Goal: Transaction & Acquisition: Purchase product/service

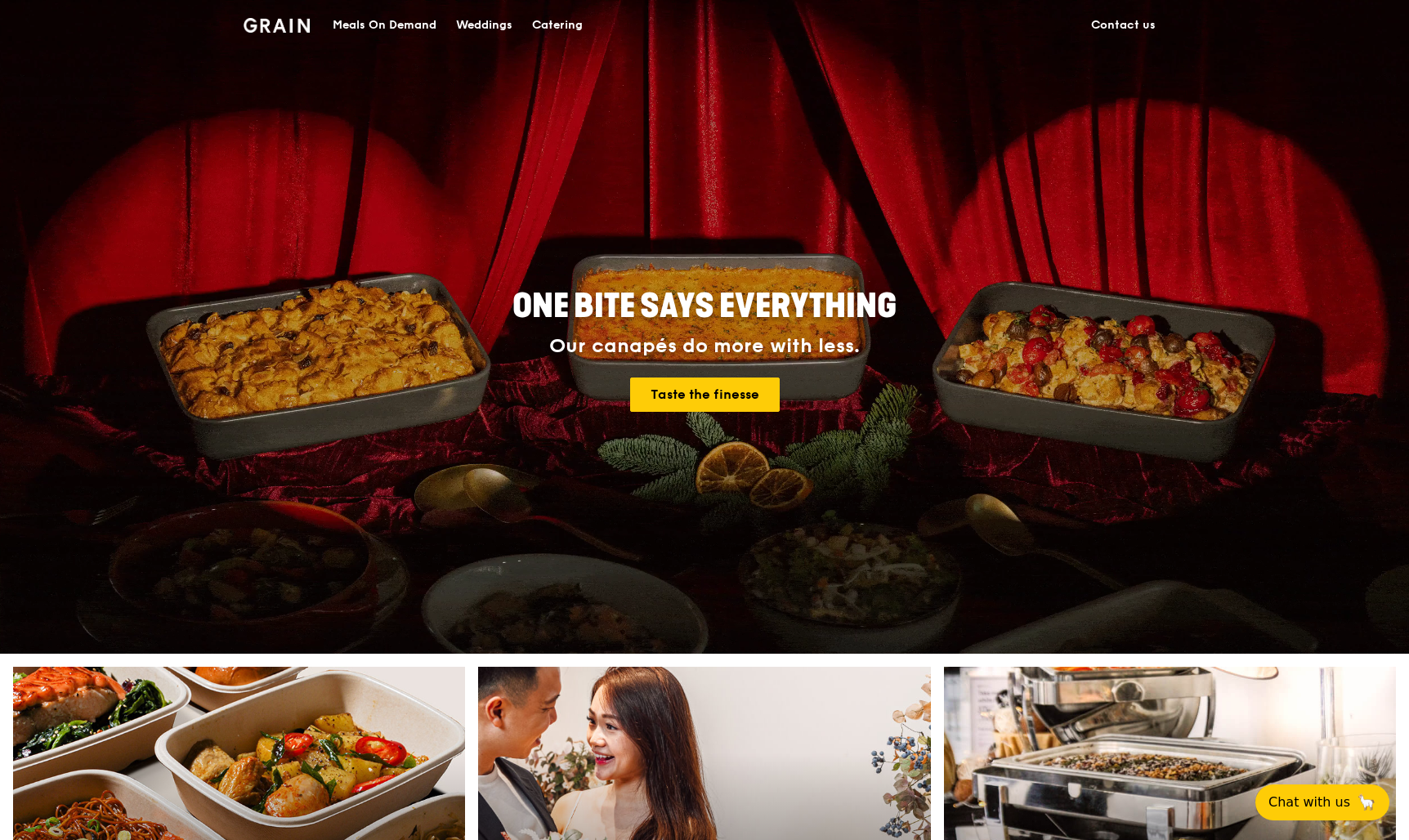
click at [386, 20] on div "Meals On Demand" at bounding box center [384, 26] width 103 height 49
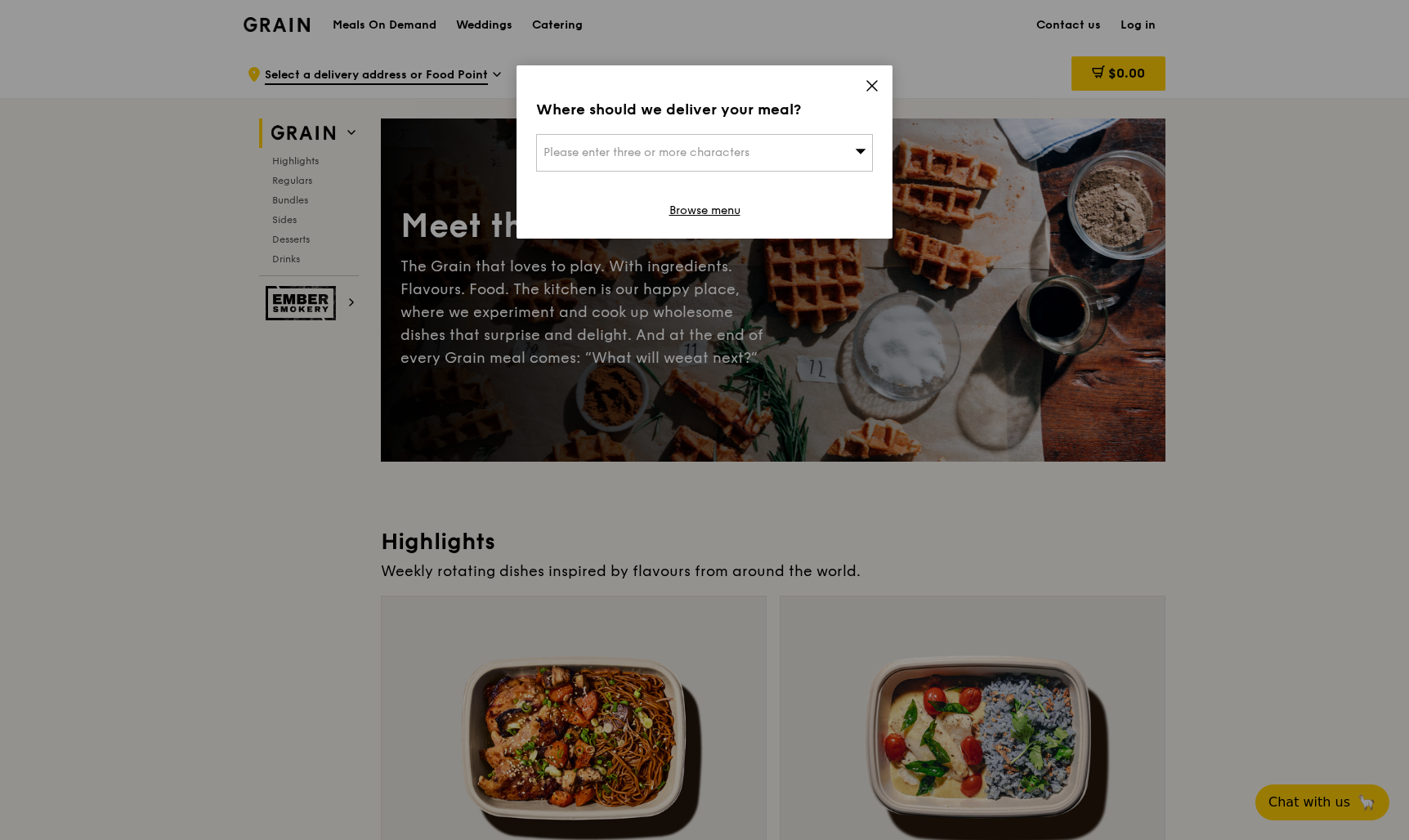
click at [826, 146] on div "Please enter three or more characters" at bounding box center [704, 153] width 337 height 38
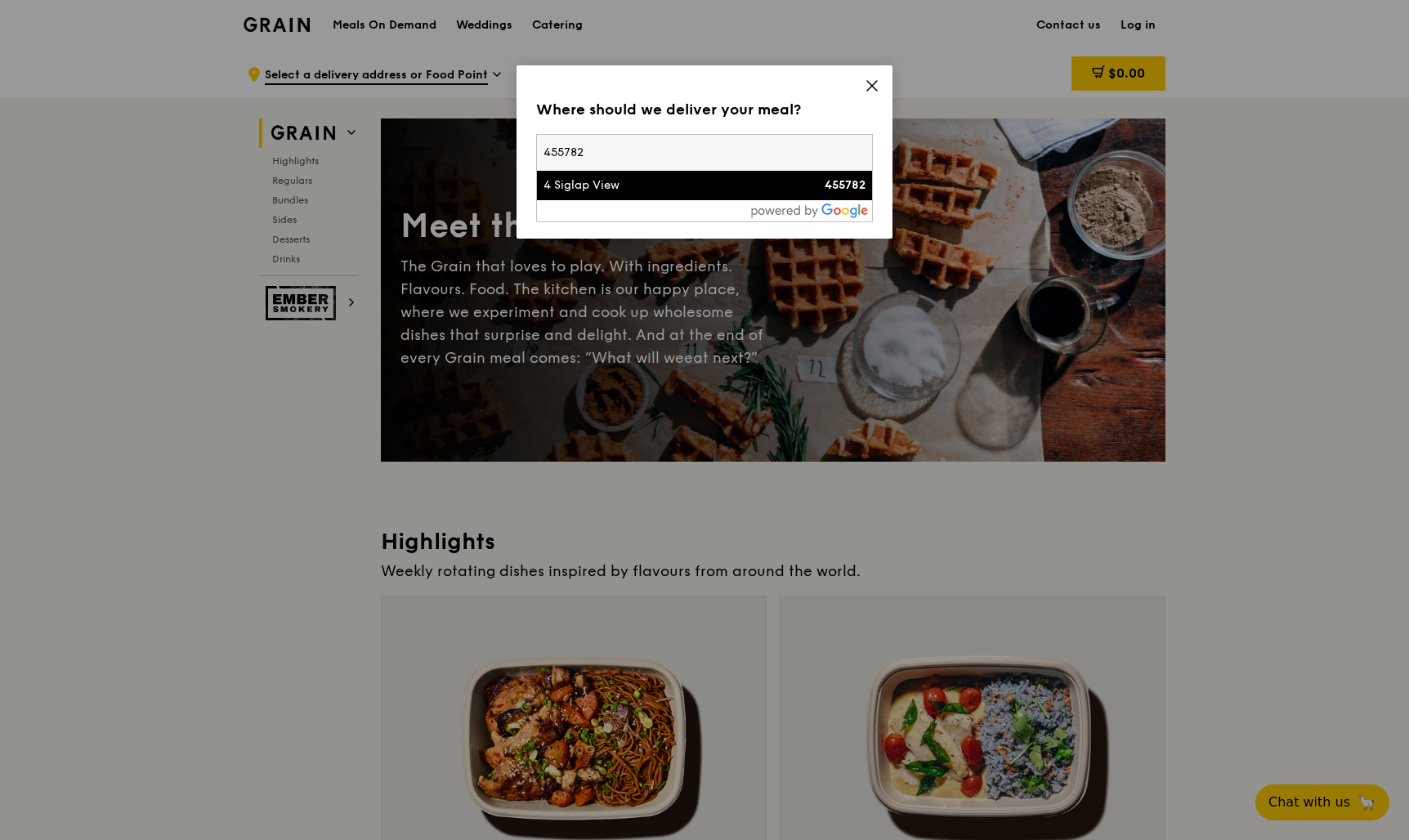
type input "455782"
click at [661, 196] on li "4 Siglap View 455782" at bounding box center [704, 185] width 335 height 29
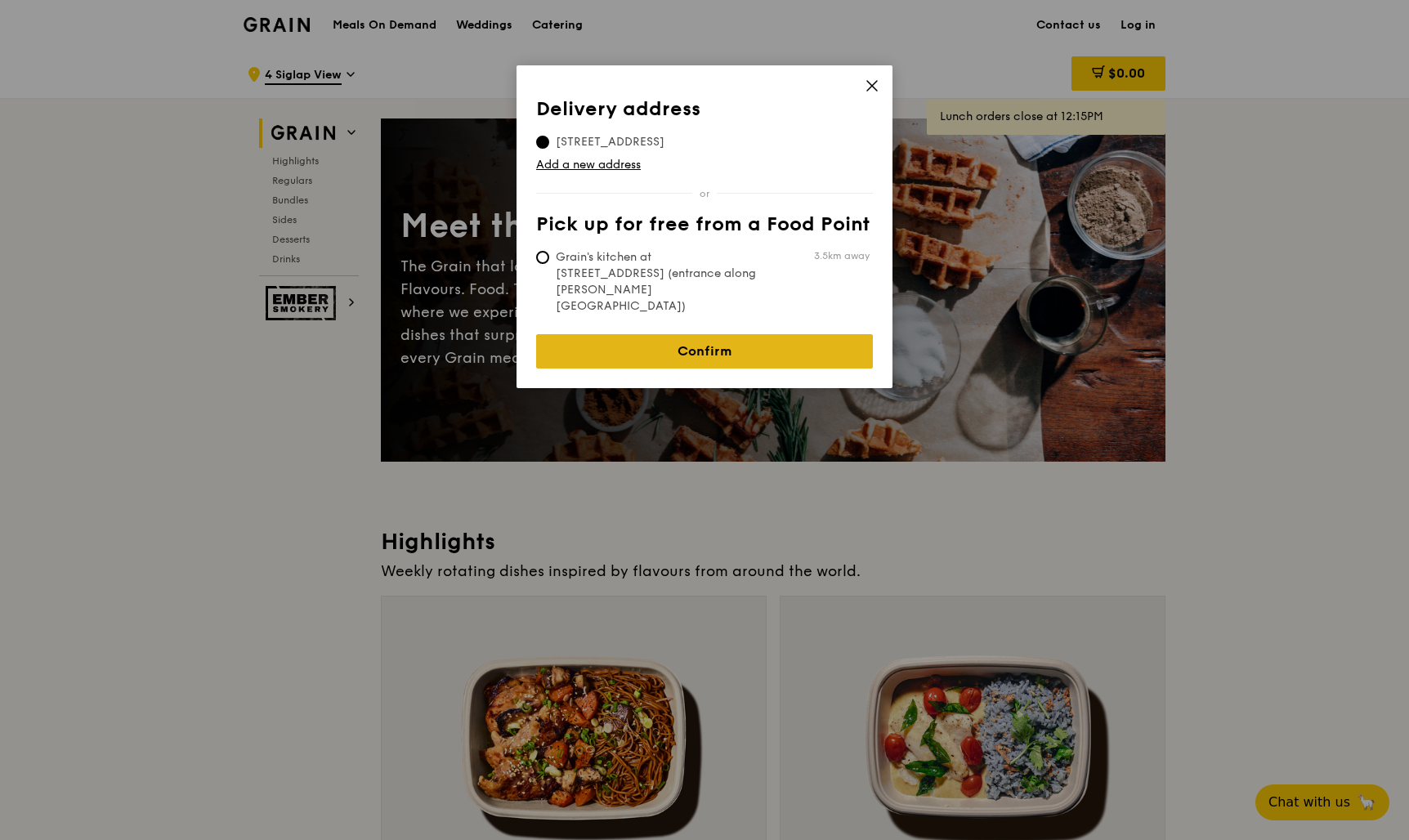
click at [659, 334] on link "Confirm" at bounding box center [704, 351] width 337 height 34
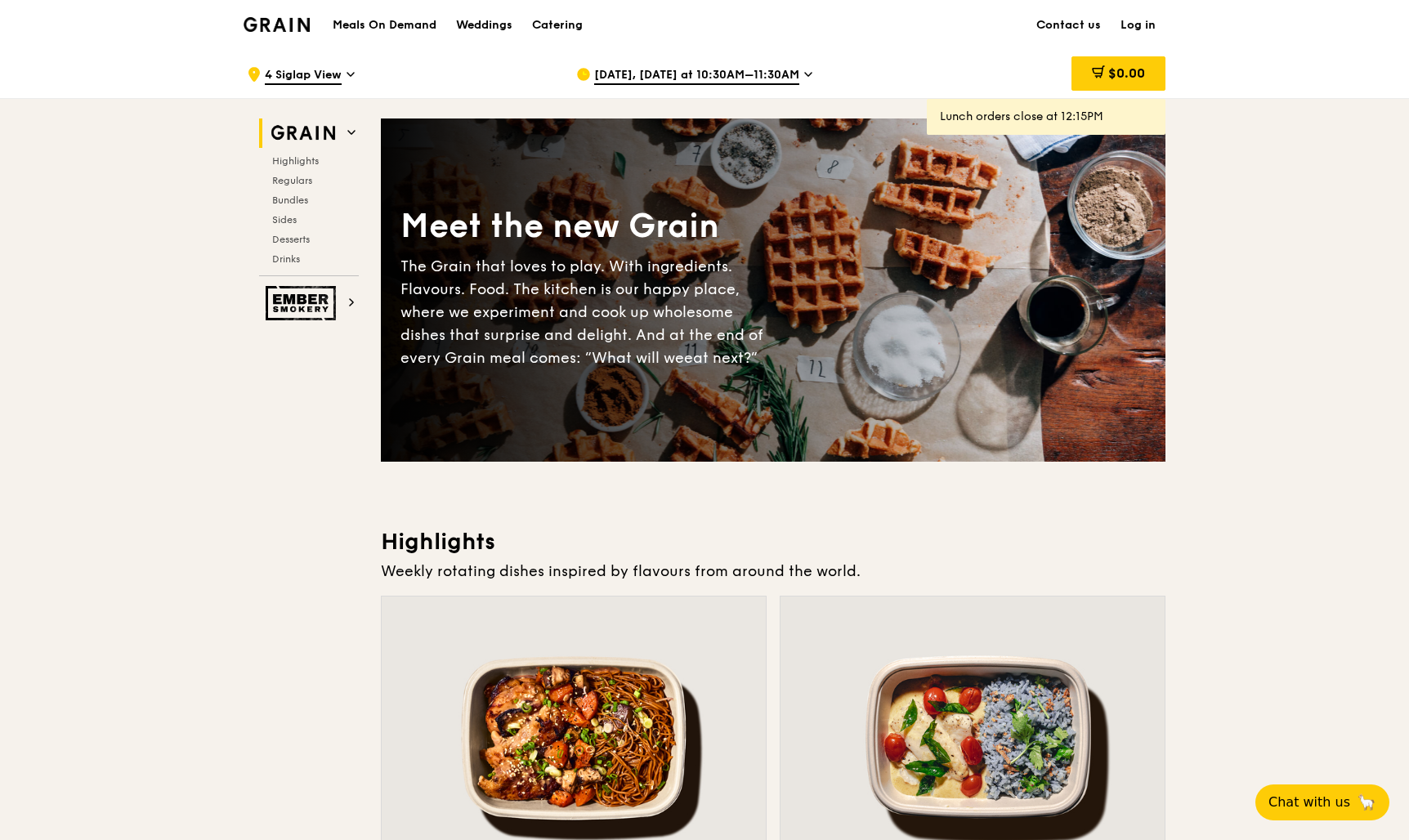
click at [798, 82] on div "Aug 23, Today at 10:30AM–11:30AM" at bounding box center [727, 75] width 303 height 49
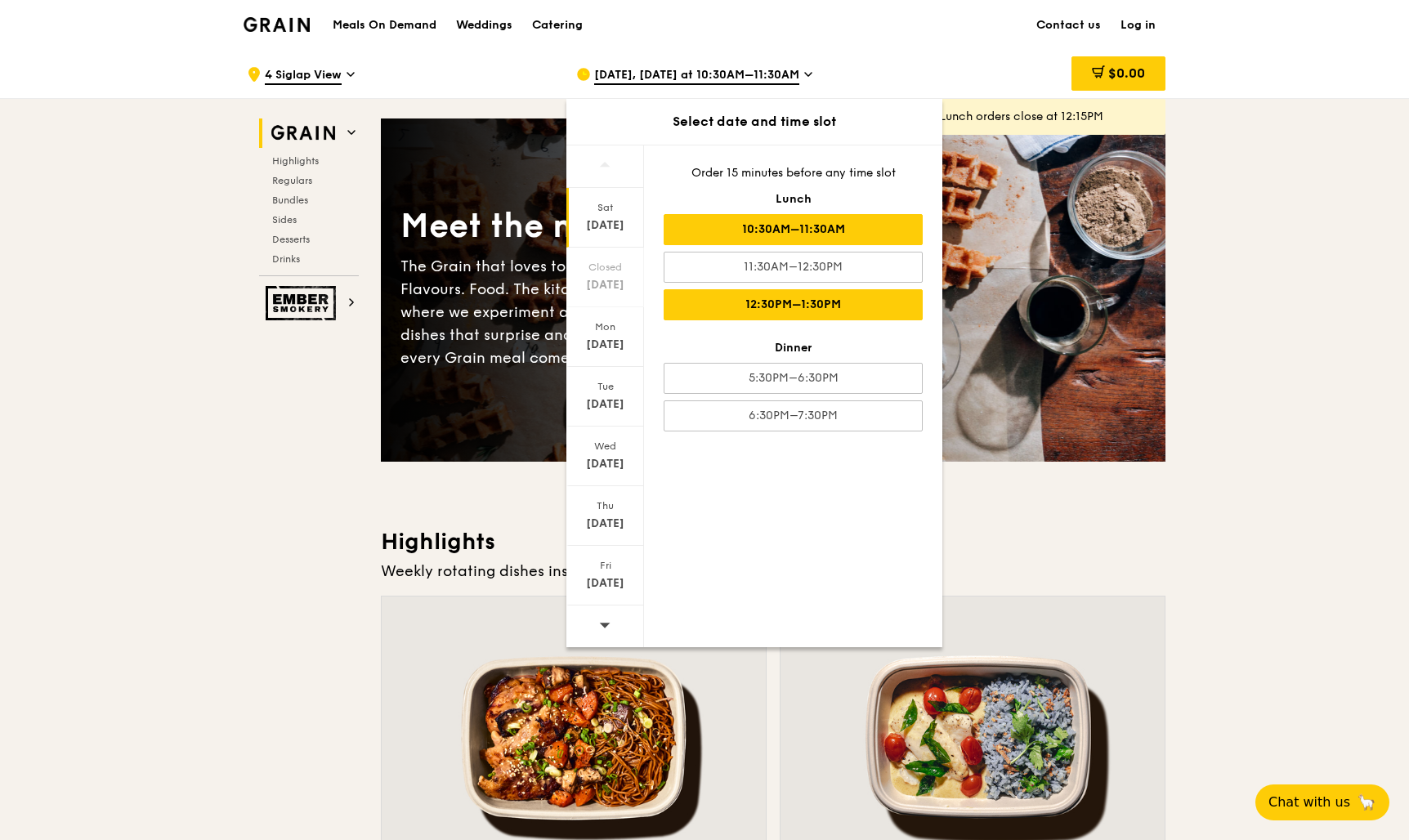
click at [790, 301] on div "12:30PM–1:30PM" at bounding box center [793, 305] width 259 height 31
click at [798, 68] on icon at bounding box center [800, 74] width 9 height 14
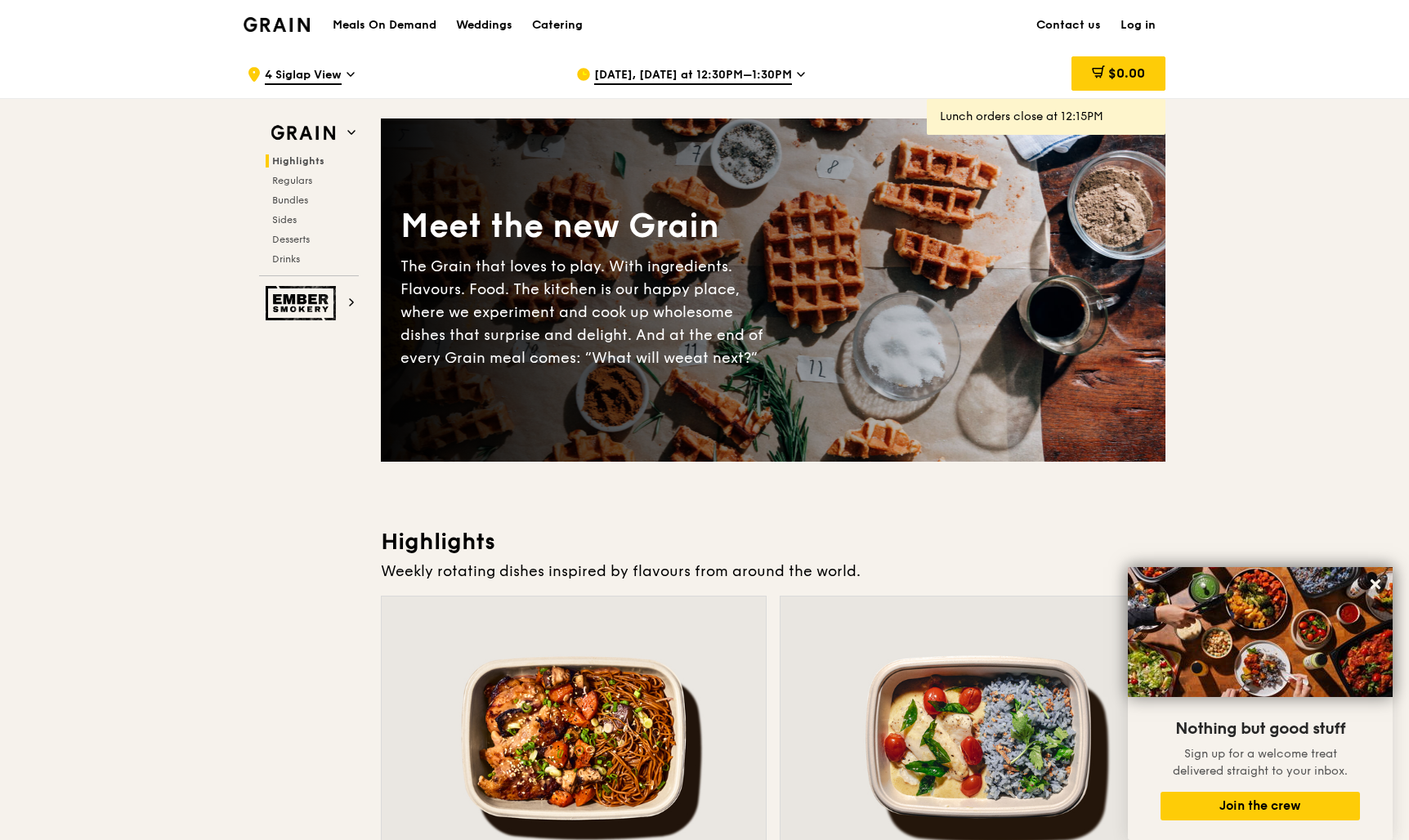
click at [741, 56] on div "Aug 23, Today at 12:30PM–1:30PM" at bounding box center [727, 75] width 303 height 49
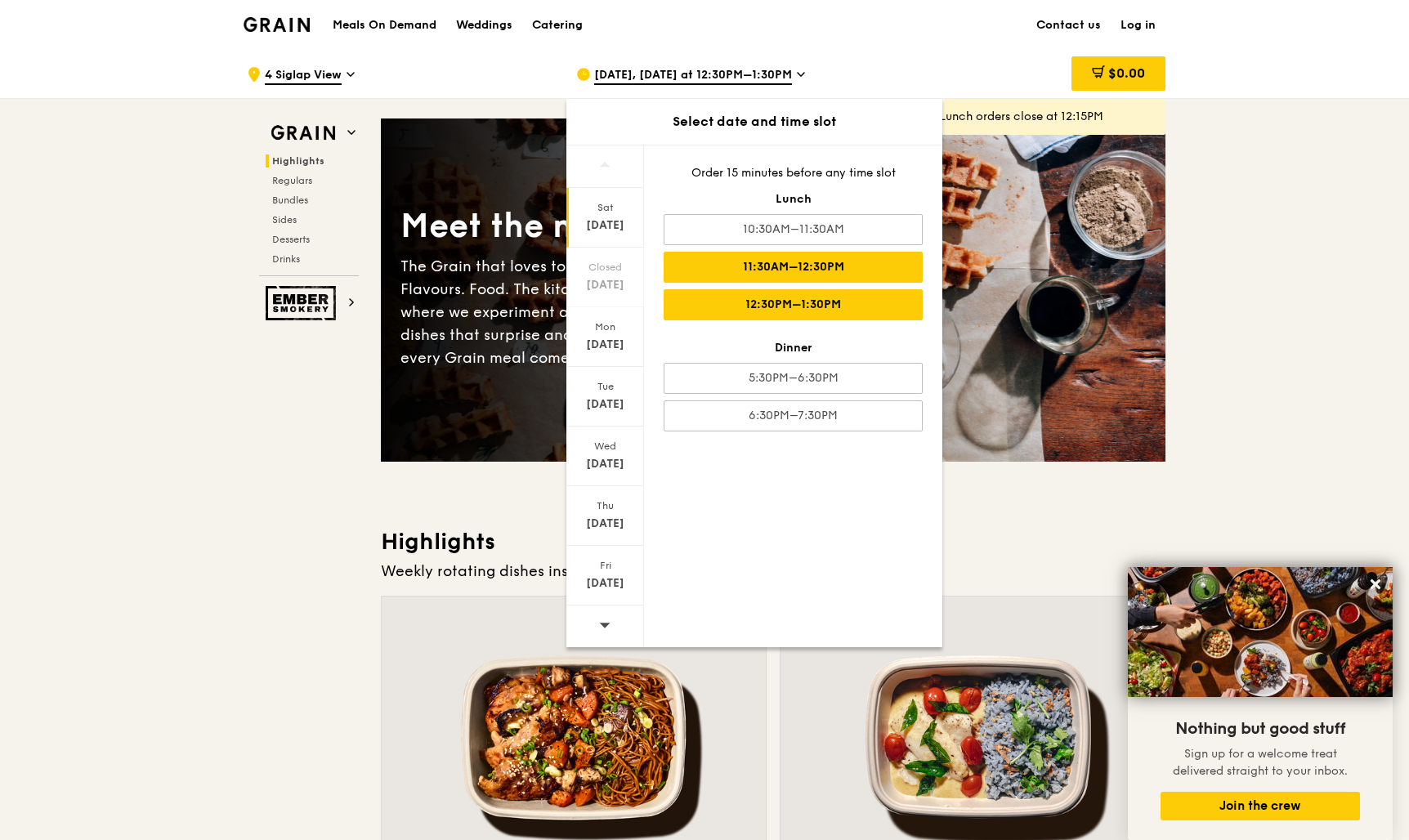
click at [772, 269] on div "11:30AM–12:30PM" at bounding box center [793, 267] width 259 height 31
click at [863, 67] on div "Aug 23, Today at 11:30AM–12:30PM" at bounding box center [727, 75] width 303 height 49
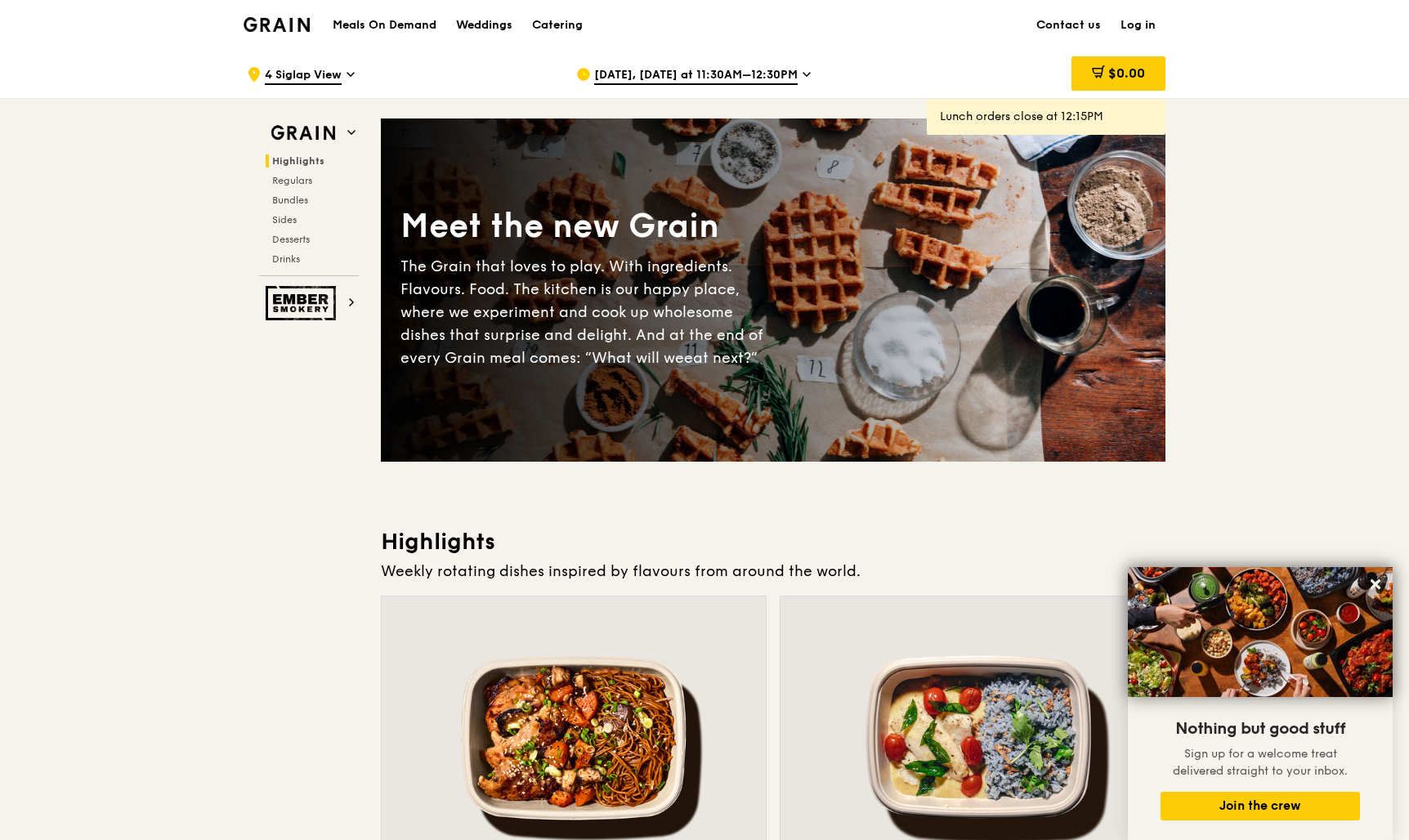
click at [753, 77] on span "Aug 23, Today at 11:30AM–12:30PM" at bounding box center [696, 76] width 203 height 18
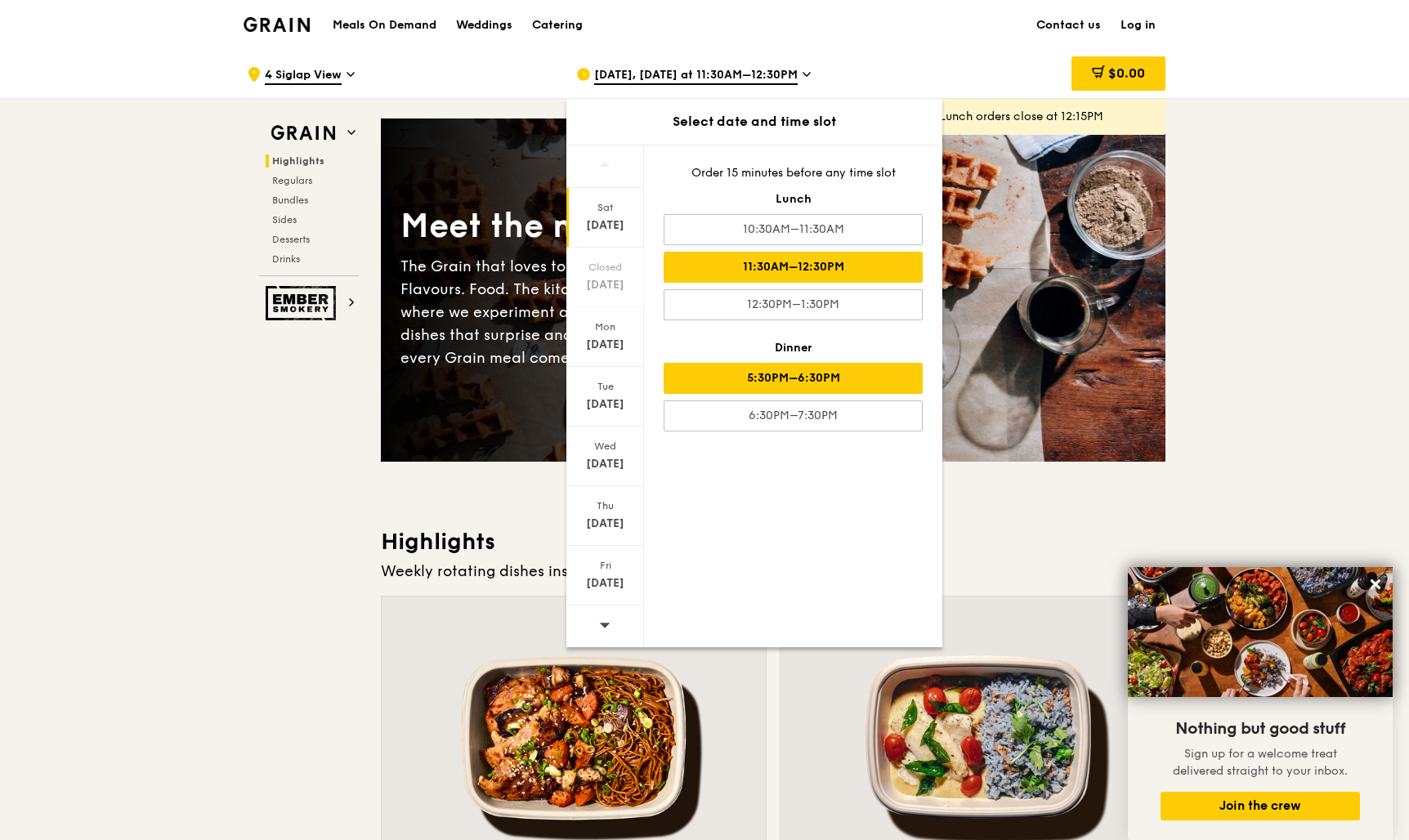
click at [772, 392] on div "5:30PM–6:30PM" at bounding box center [793, 378] width 259 height 31
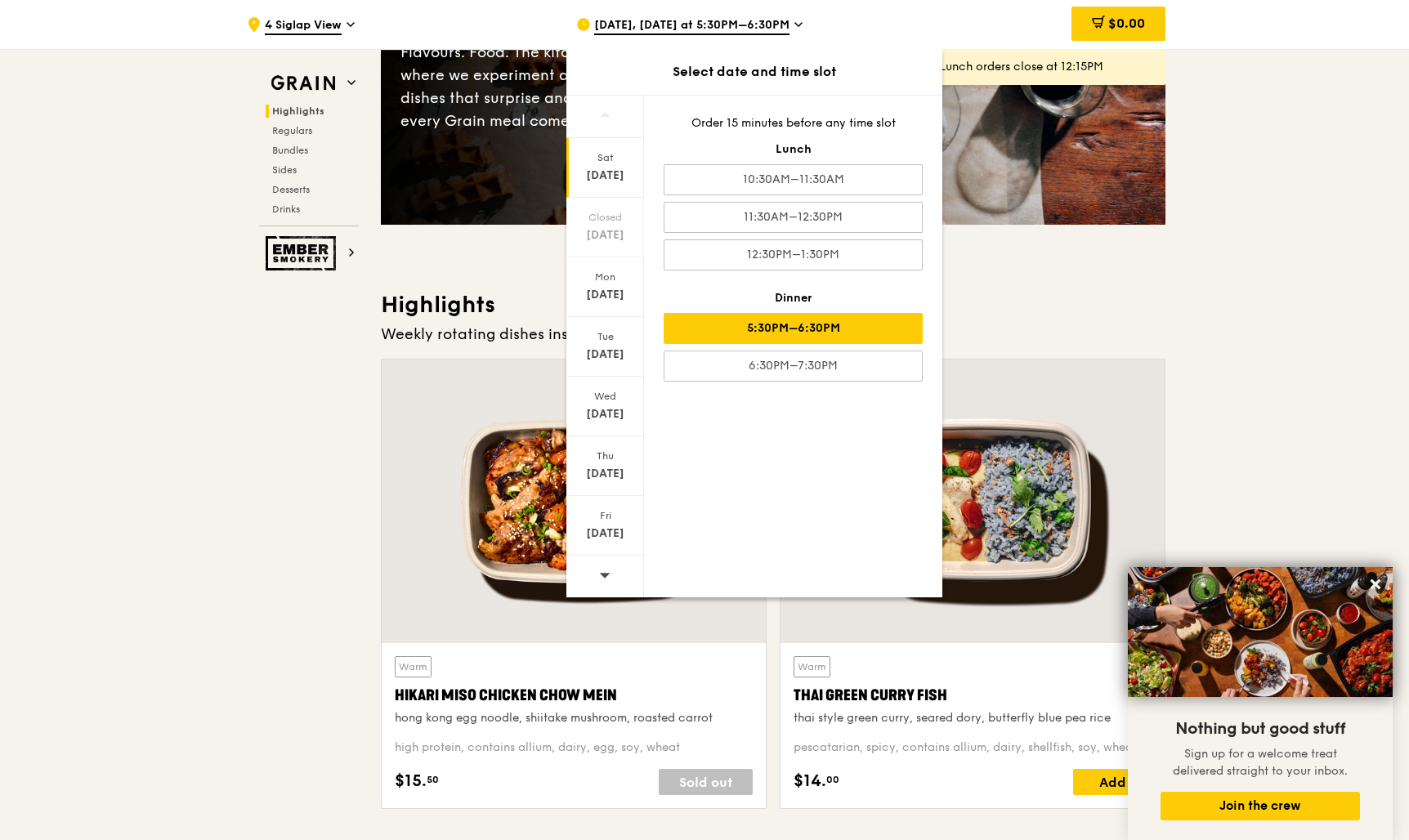
scroll to position [231, 0]
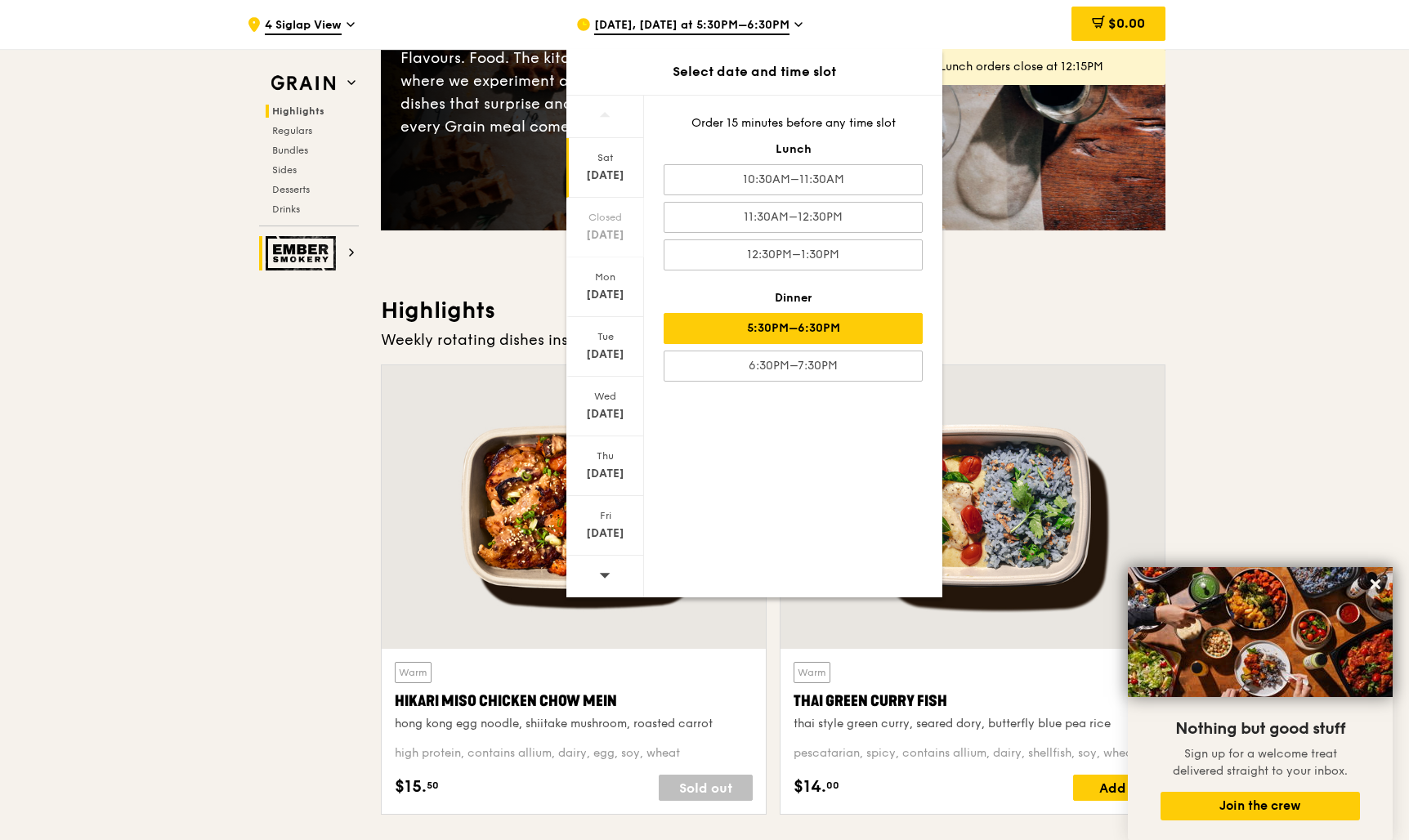
click at [340, 252] on img at bounding box center [303, 253] width 75 height 34
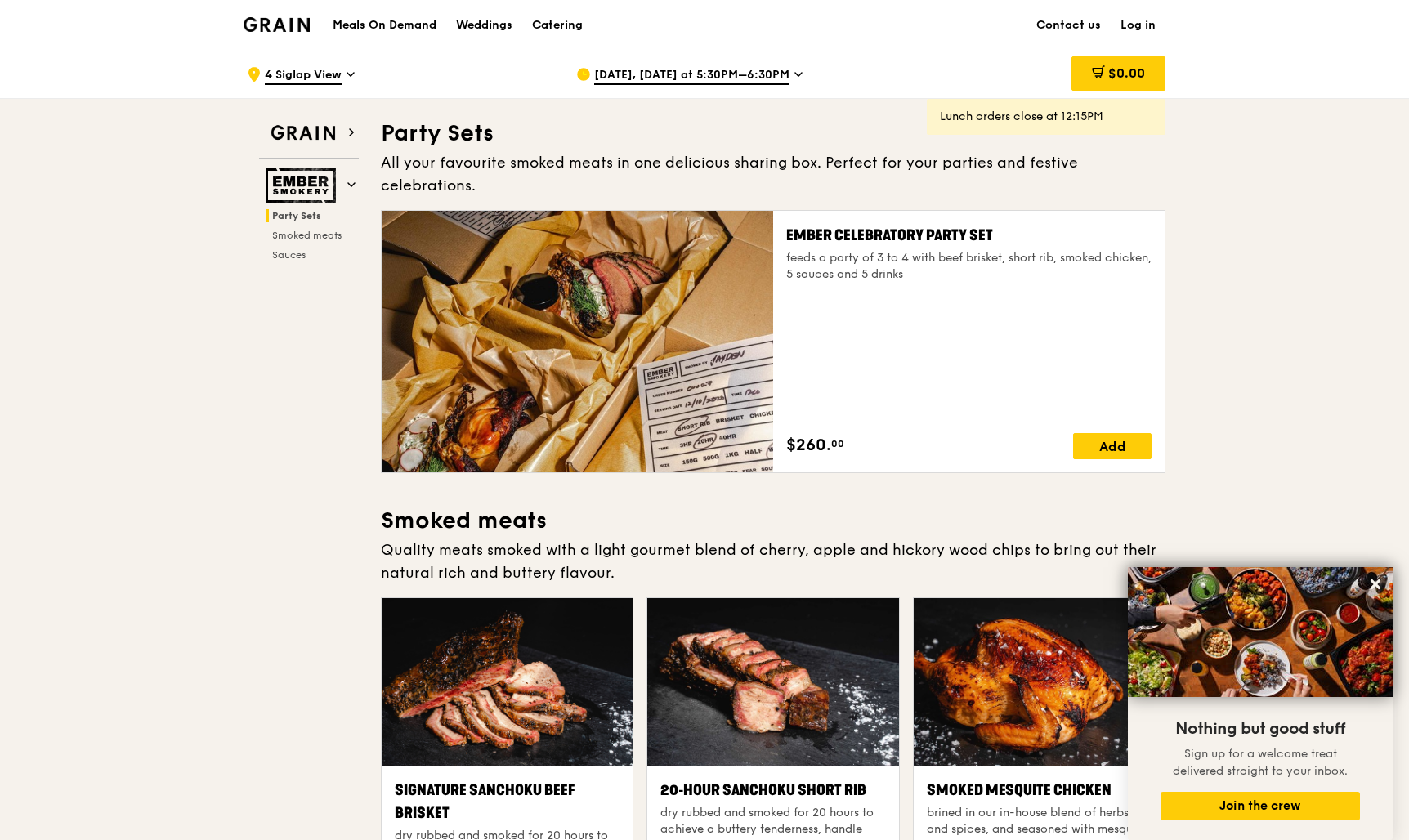
click at [778, 74] on span "Aug 23, Today at 5:30PM–6:30PM" at bounding box center [692, 76] width 196 height 18
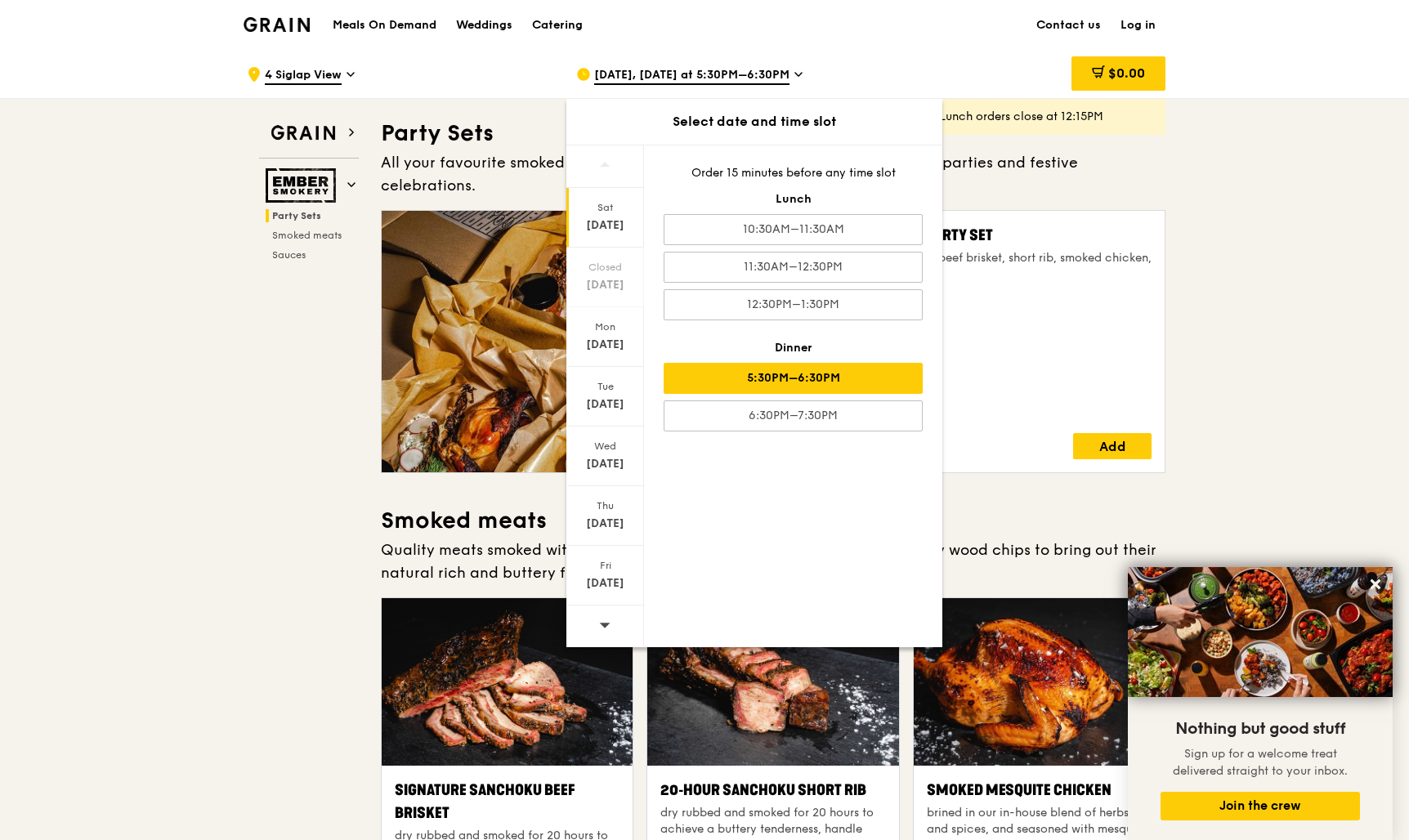
click at [778, 74] on span "Aug 23, Today at 5:30PM–6:30PM" at bounding box center [692, 76] width 196 height 18
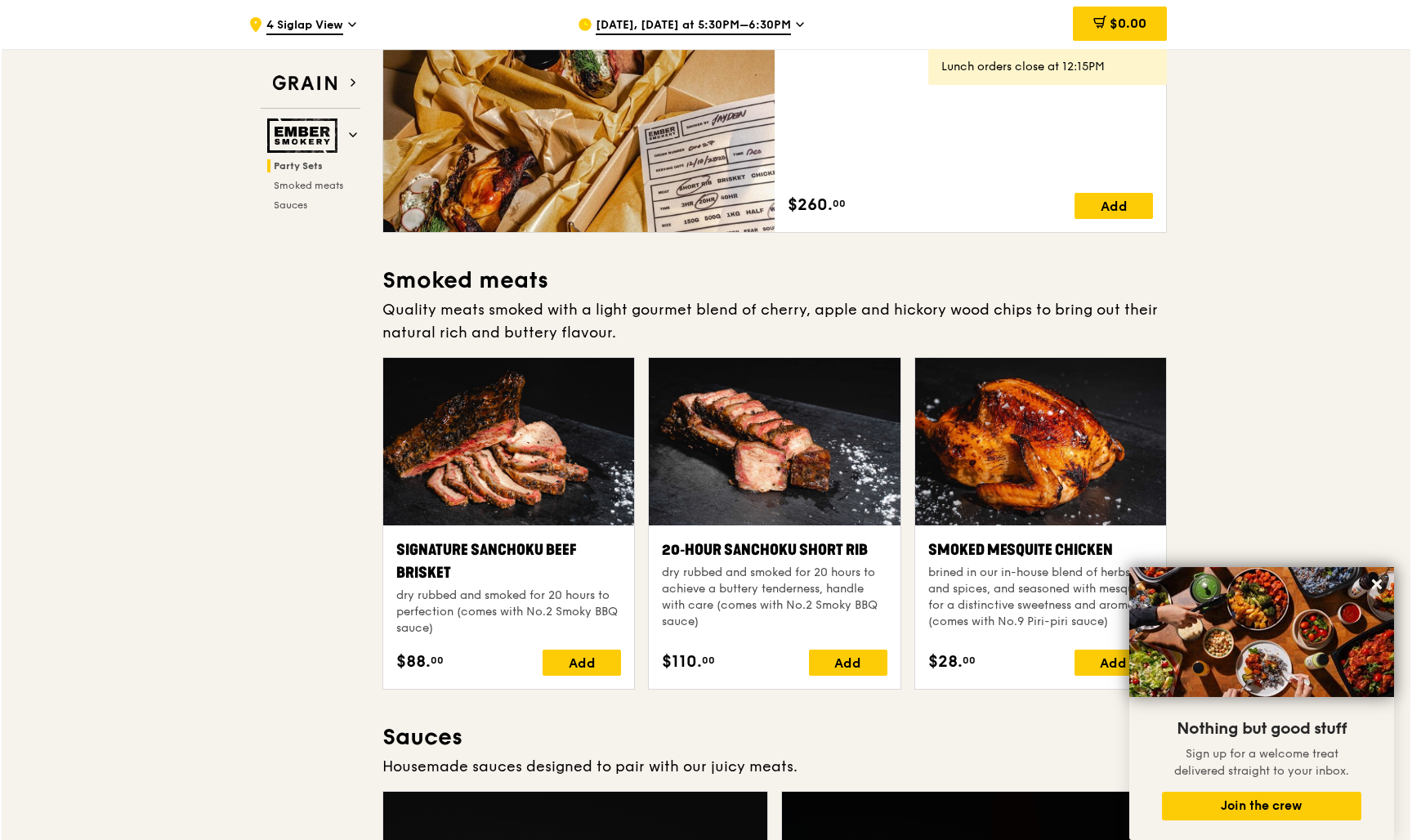
scroll to position [243, 0]
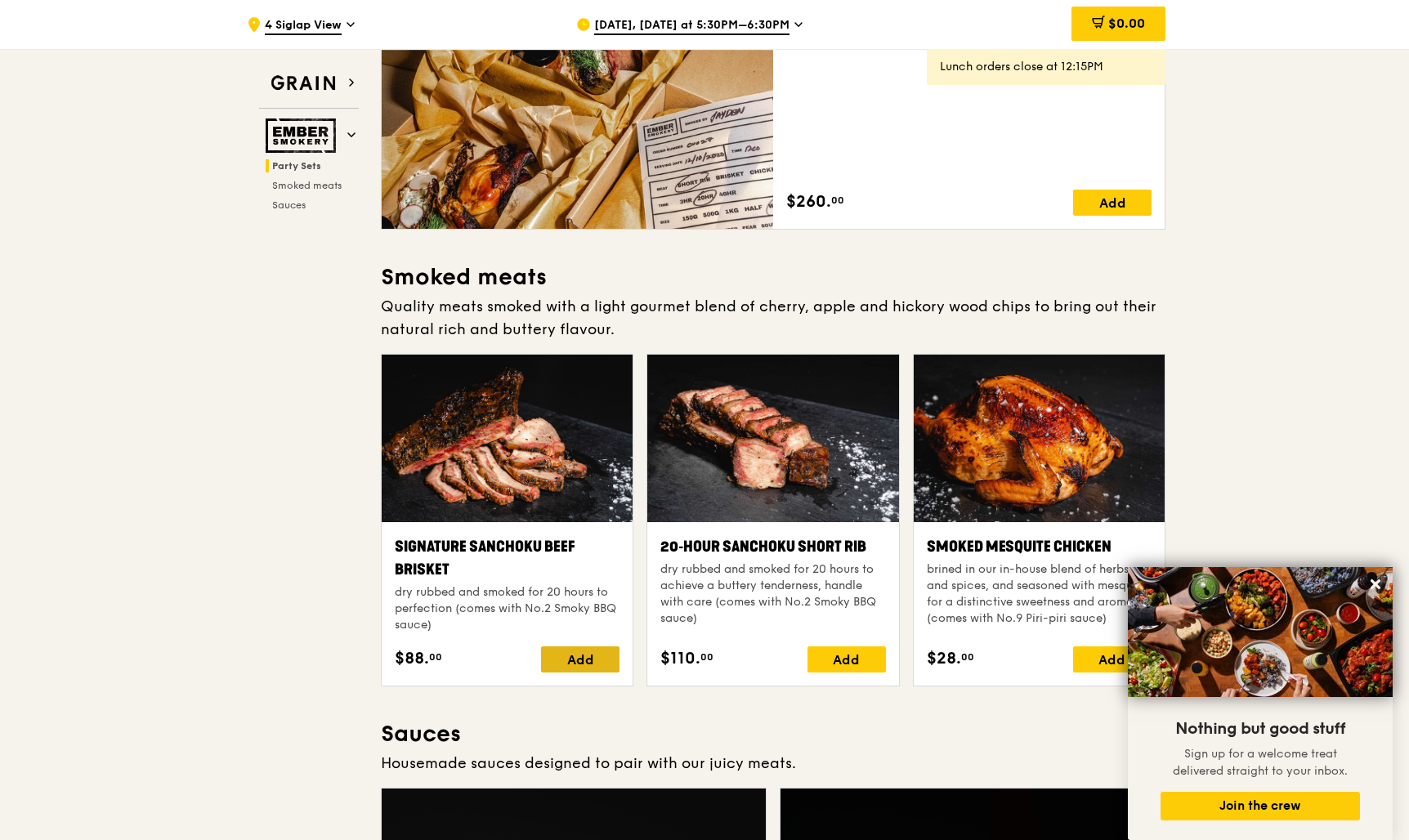
click at [598, 646] on div "Add" at bounding box center [580, 660] width 79 height 27
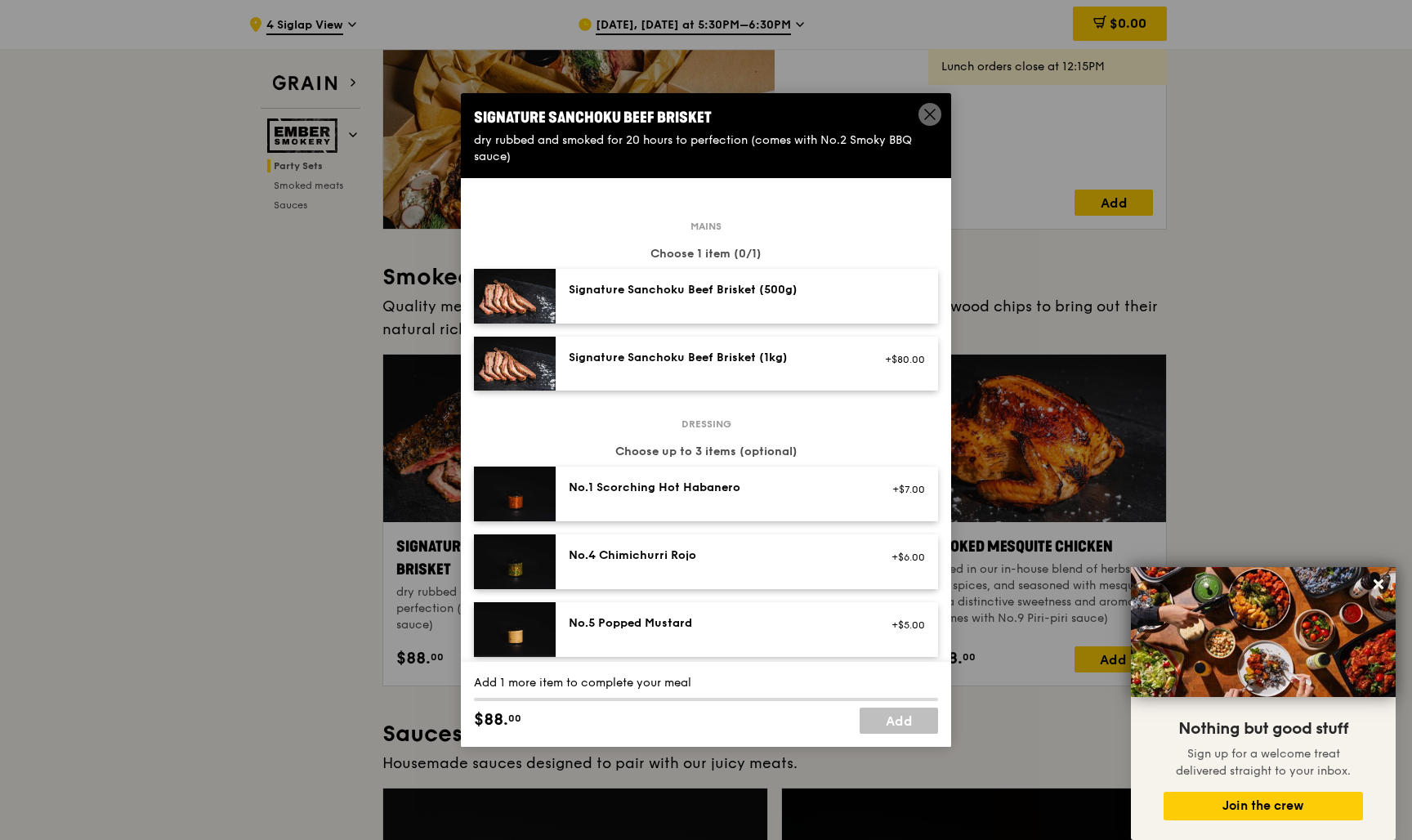
click at [740, 296] on div "Signature Sanchoku Beef Brisket (500g)" at bounding box center [715, 289] width 293 height 16
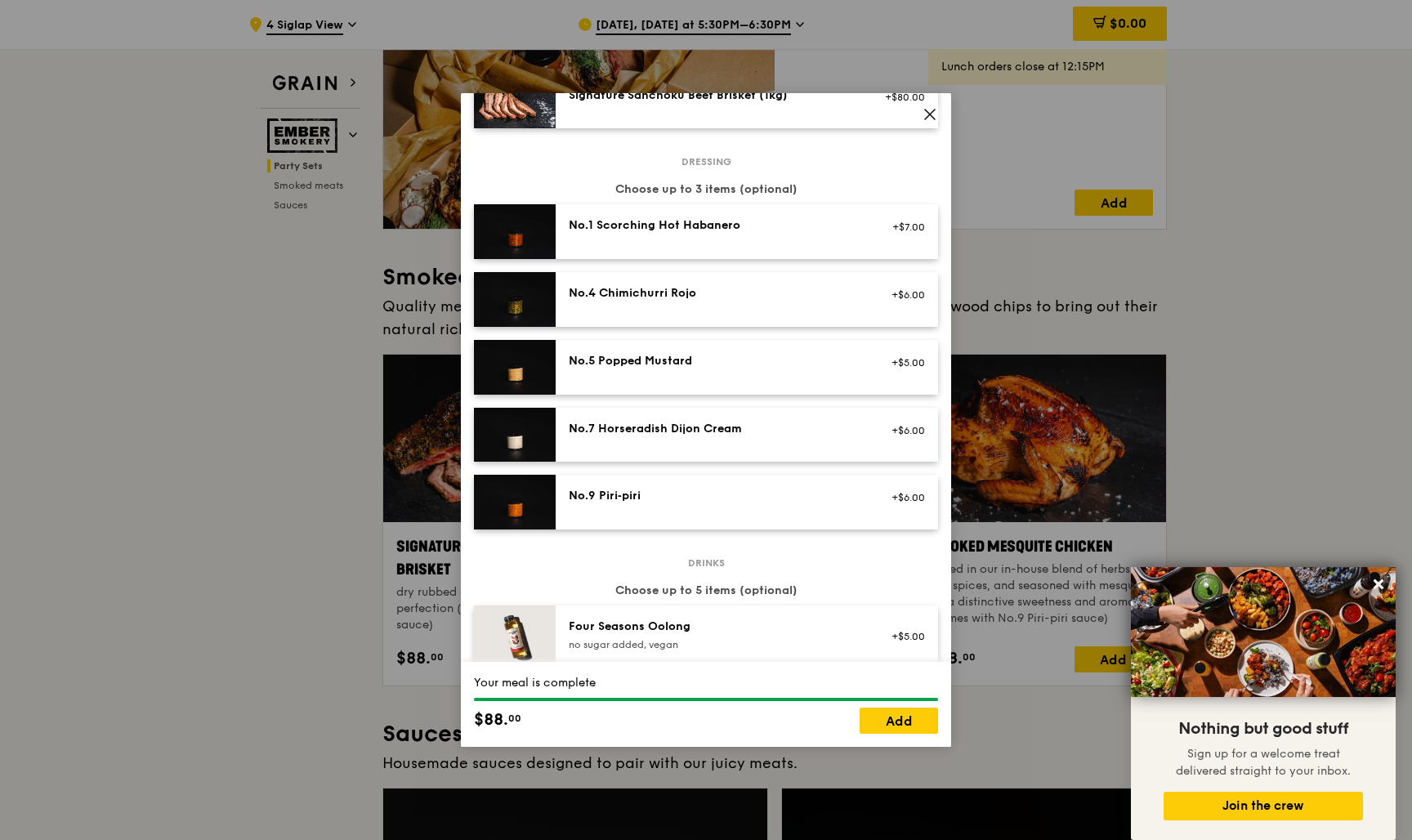
scroll to position [293, 0]
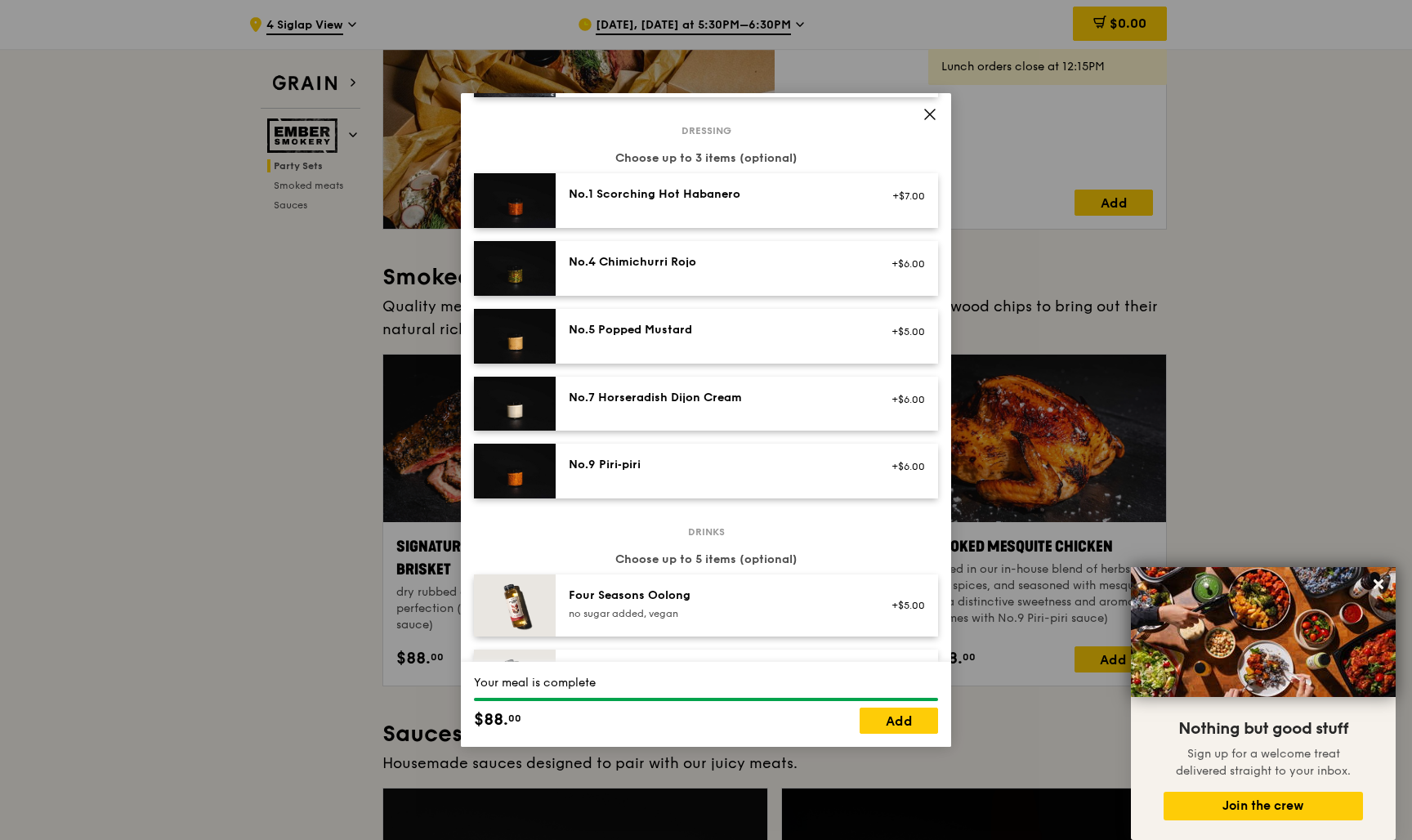
click at [766, 406] on div "No.7 Horseradish Dijon Cream" at bounding box center [715, 398] width 293 height 16
click at [784, 338] on div "No.5 Popped Mustard" at bounding box center [715, 329] width 293 height 16
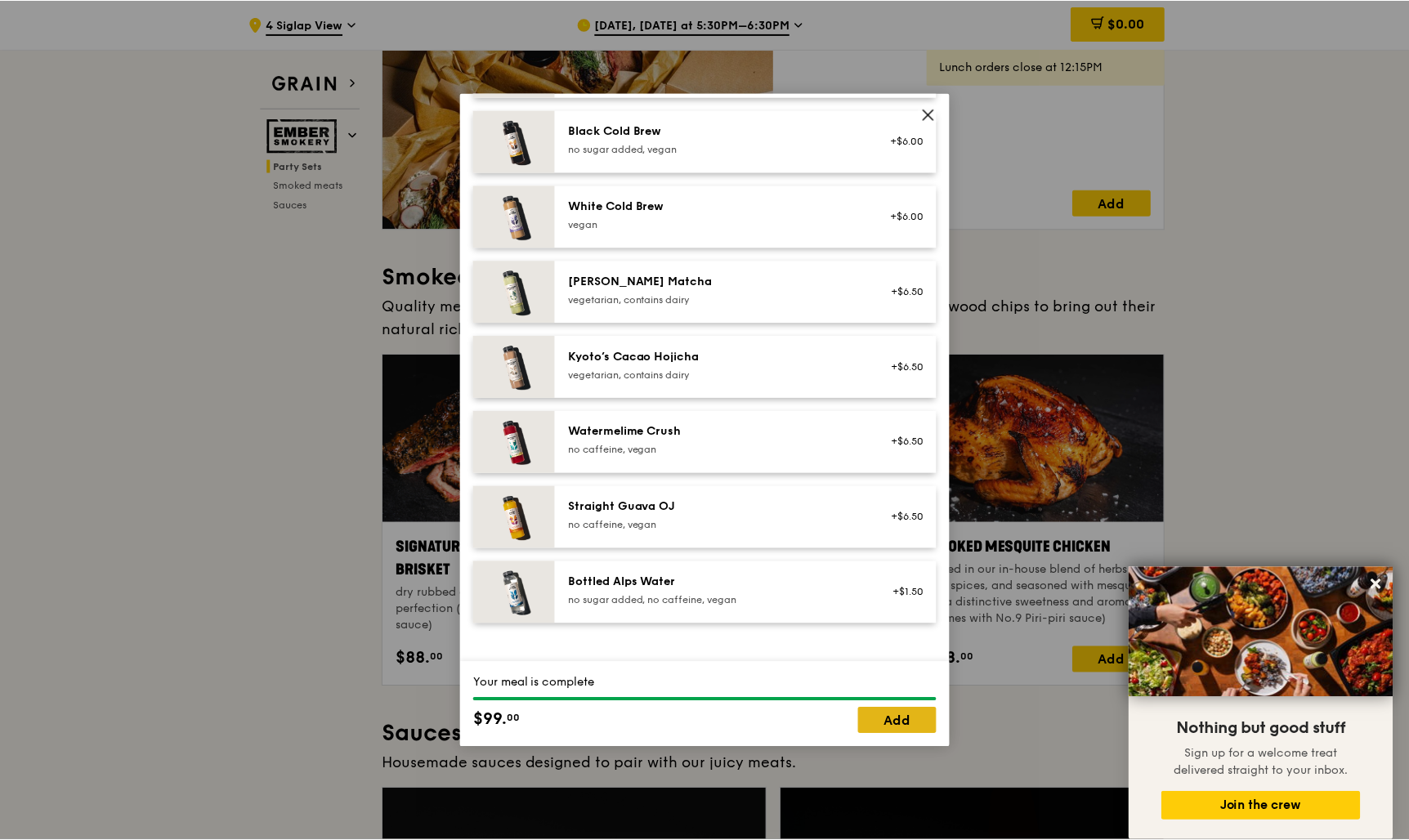
scroll to position [930, 0]
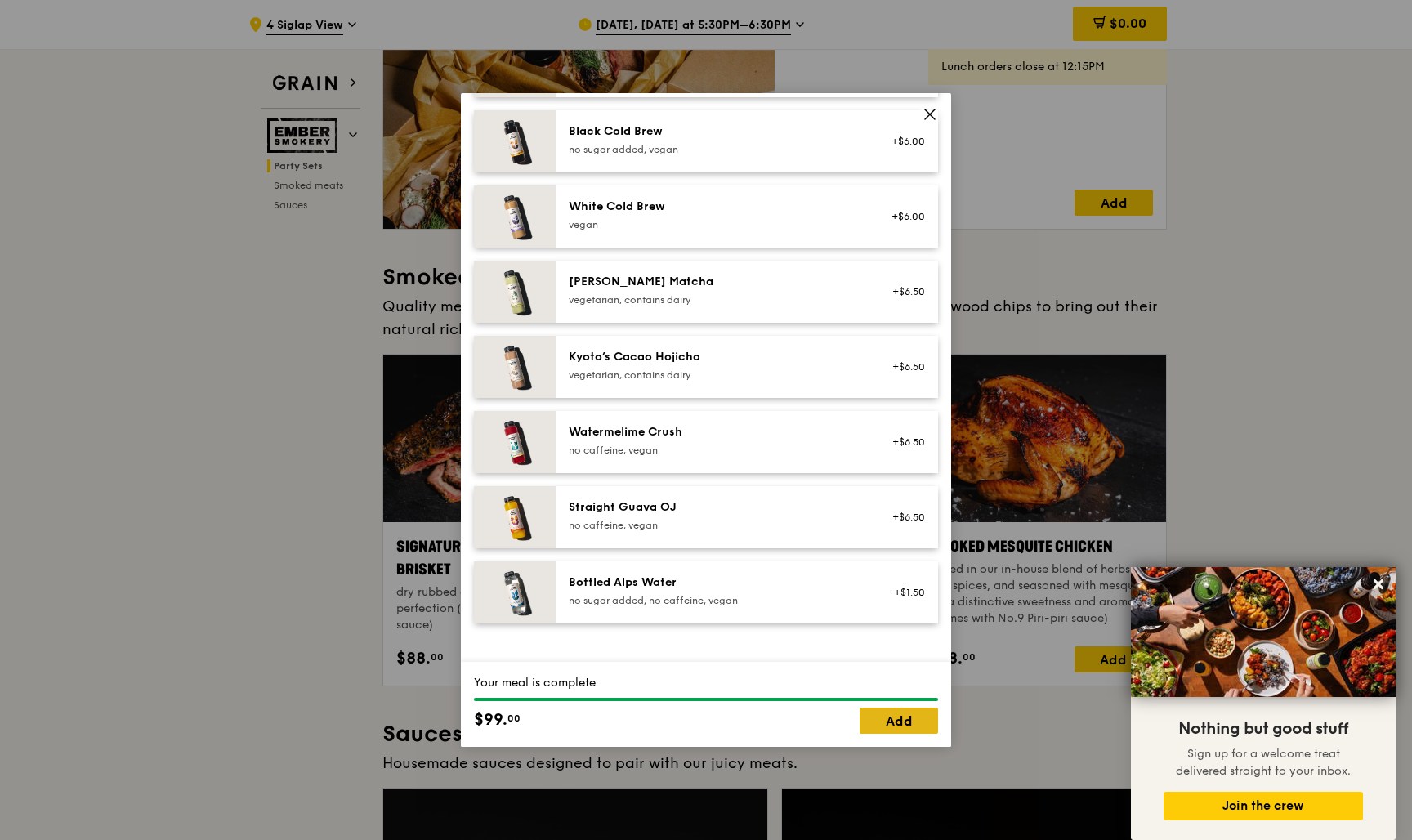
click at [913, 725] on link "Add" at bounding box center [899, 720] width 79 height 27
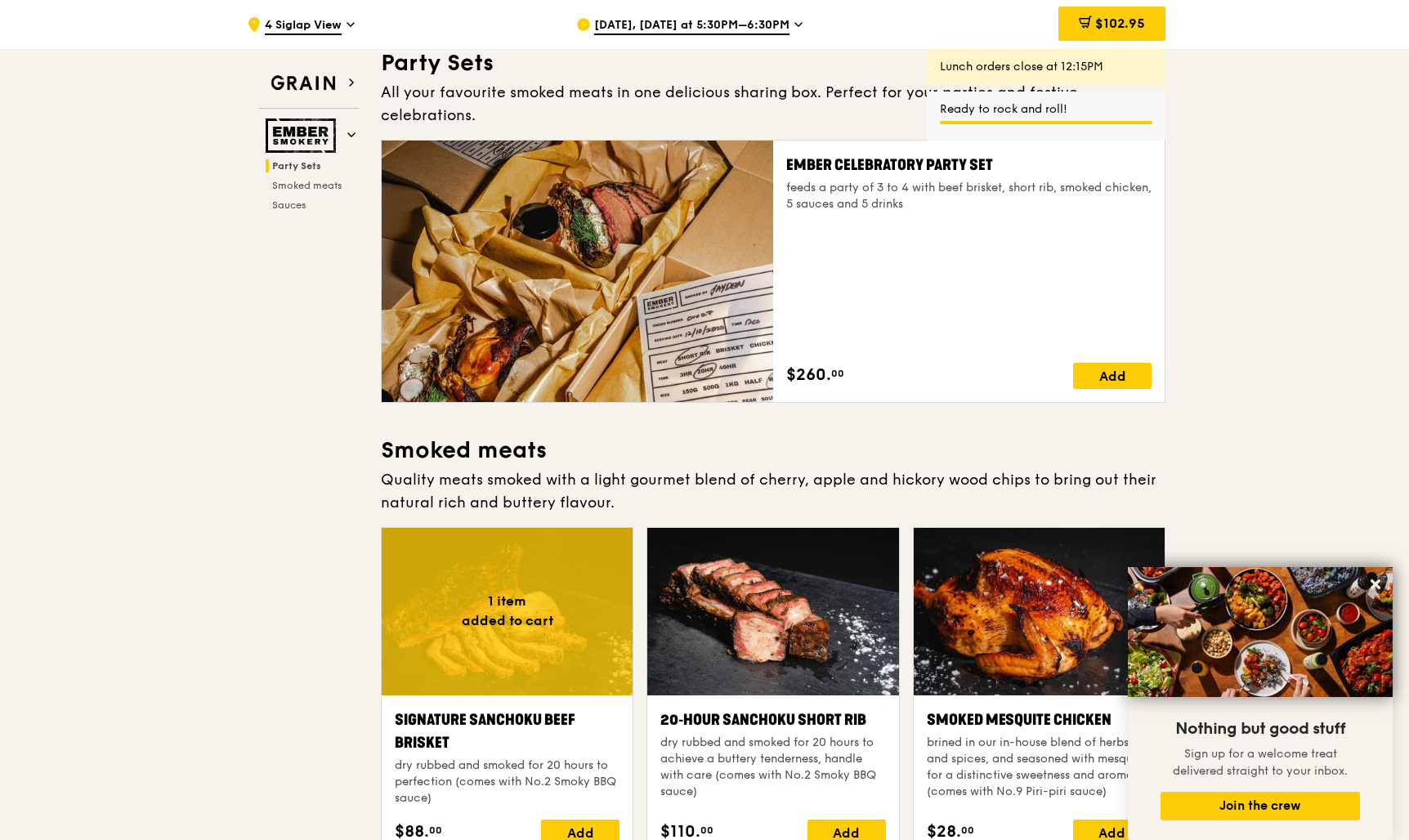
scroll to position [14, 0]
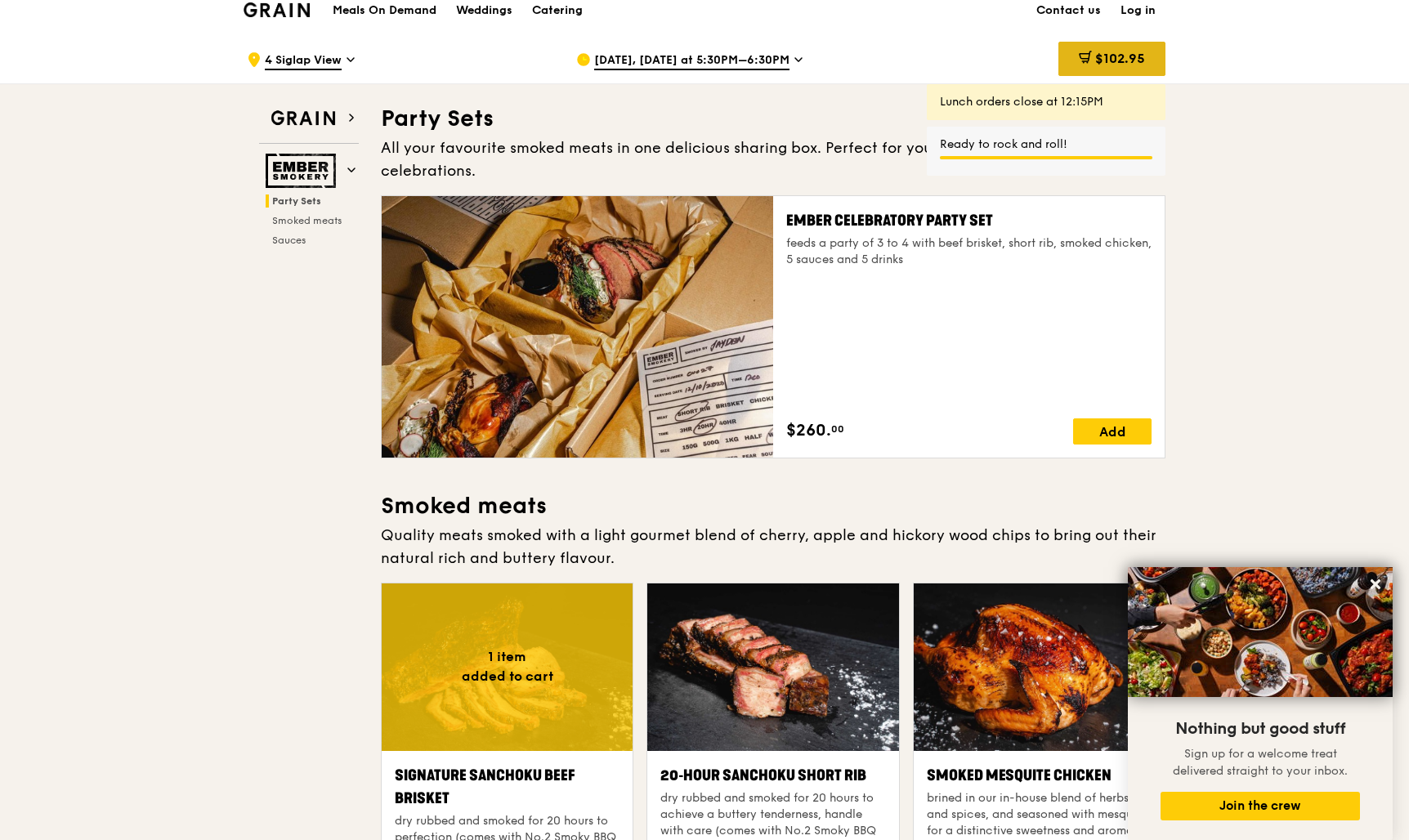
click at [1109, 60] on span "$102.95" at bounding box center [1119, 58] width 50 height 15
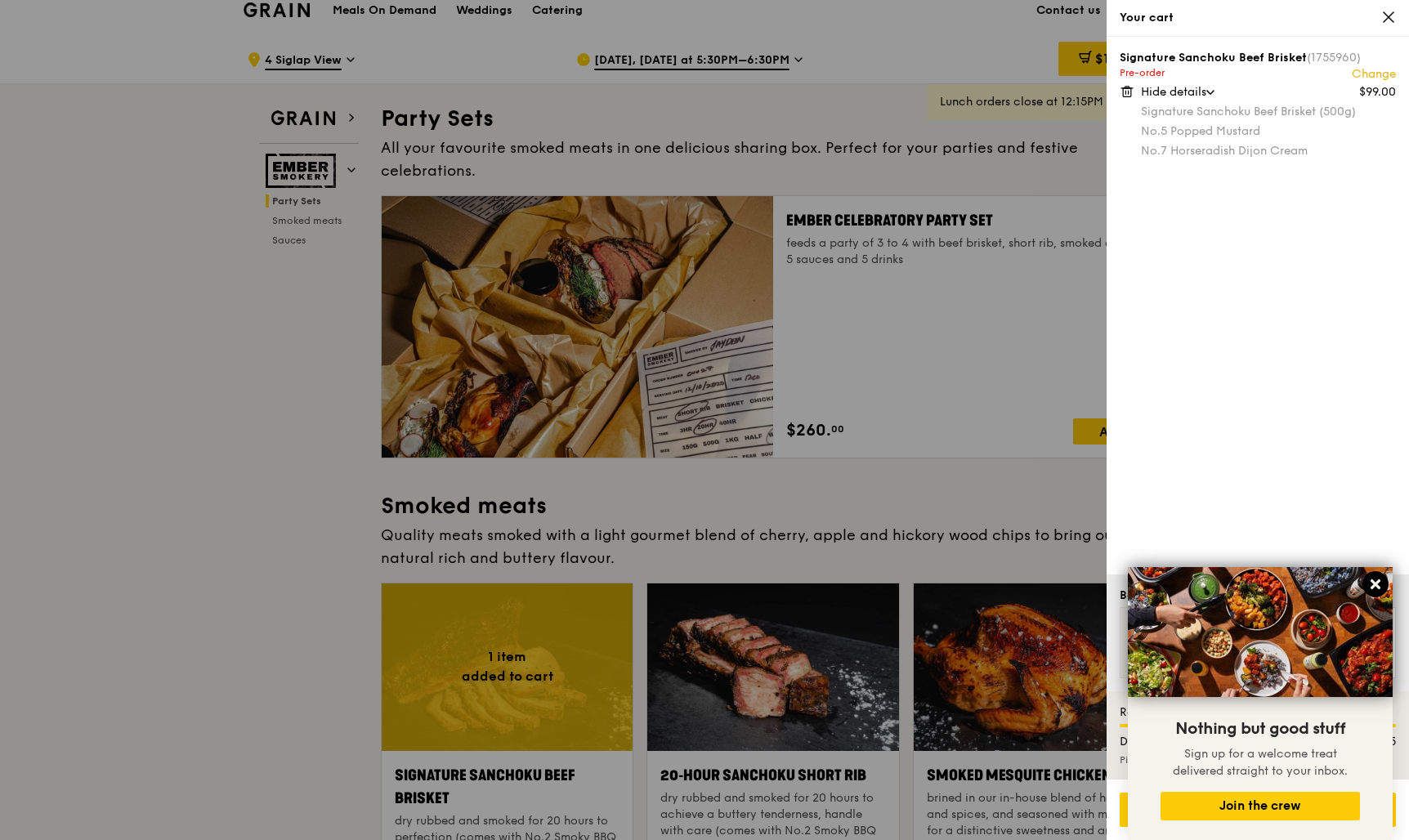
click at [1377, 579] on icon at bounding box center [1375, 584] width 14 height 14
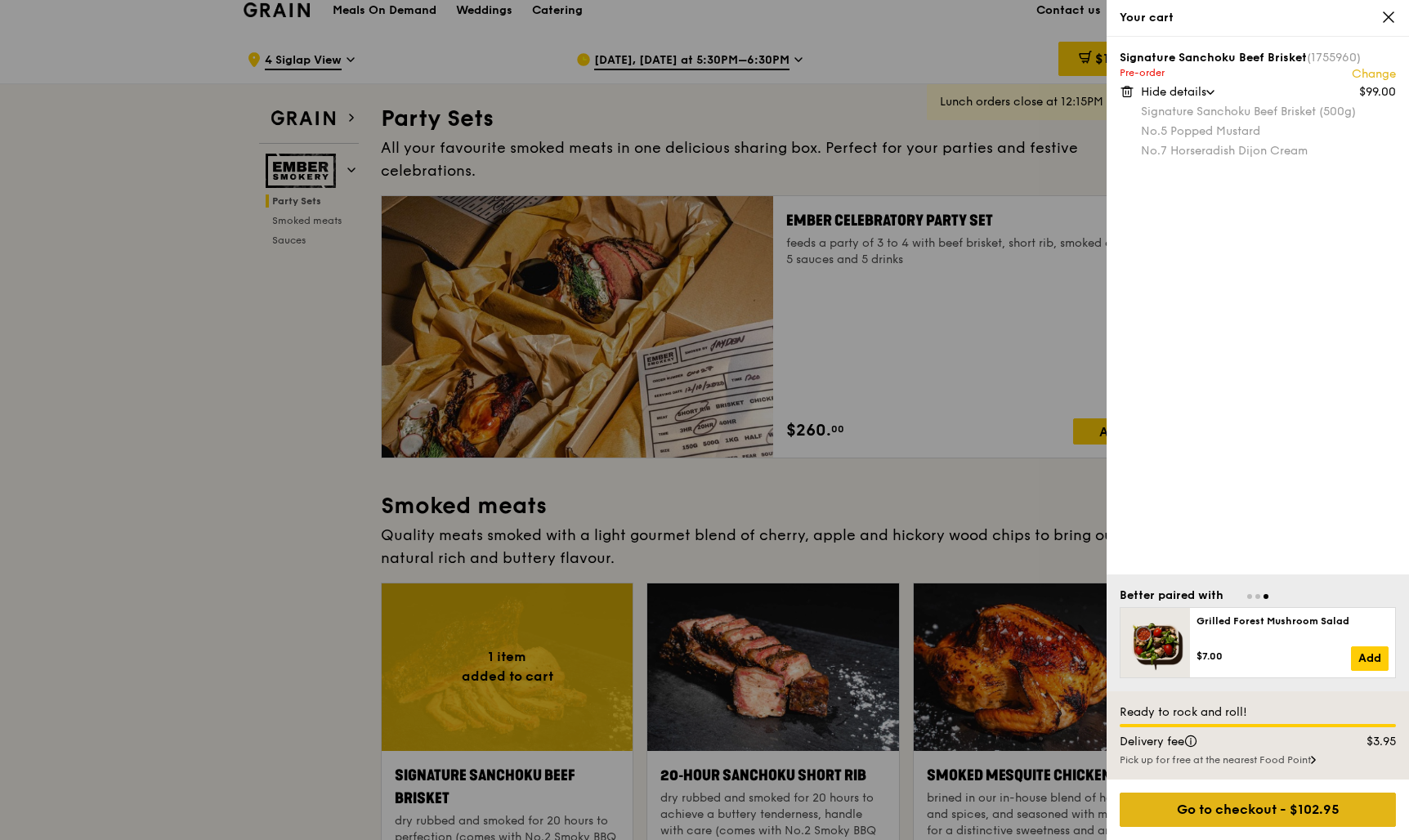
click at [1306, 802] on div "Go to checkout - $102.95" at bounding box center [1257, 810] width 276 height 34
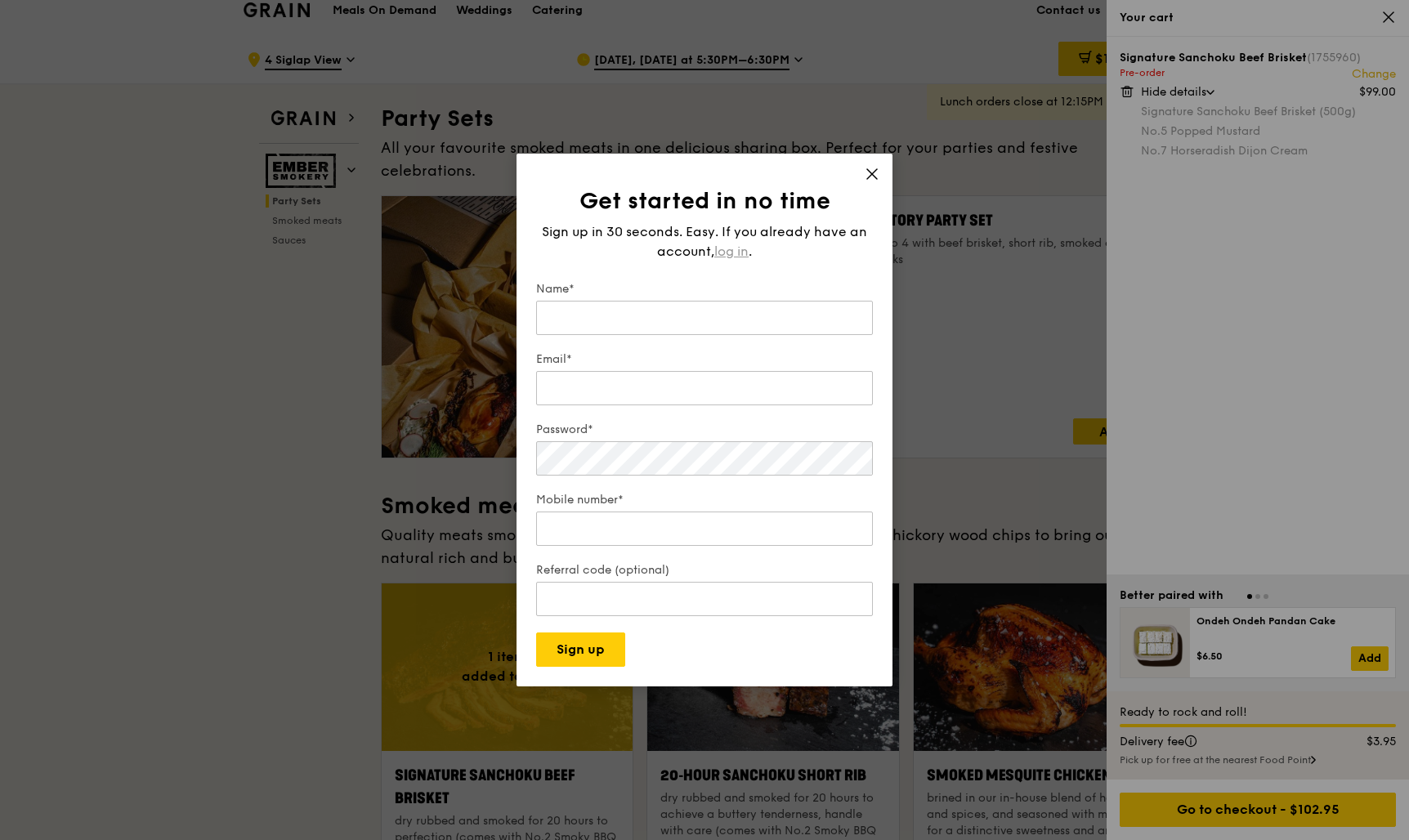
click at [745, 242] on span "log in" at bounding box center [731, 252] width 34 height 20
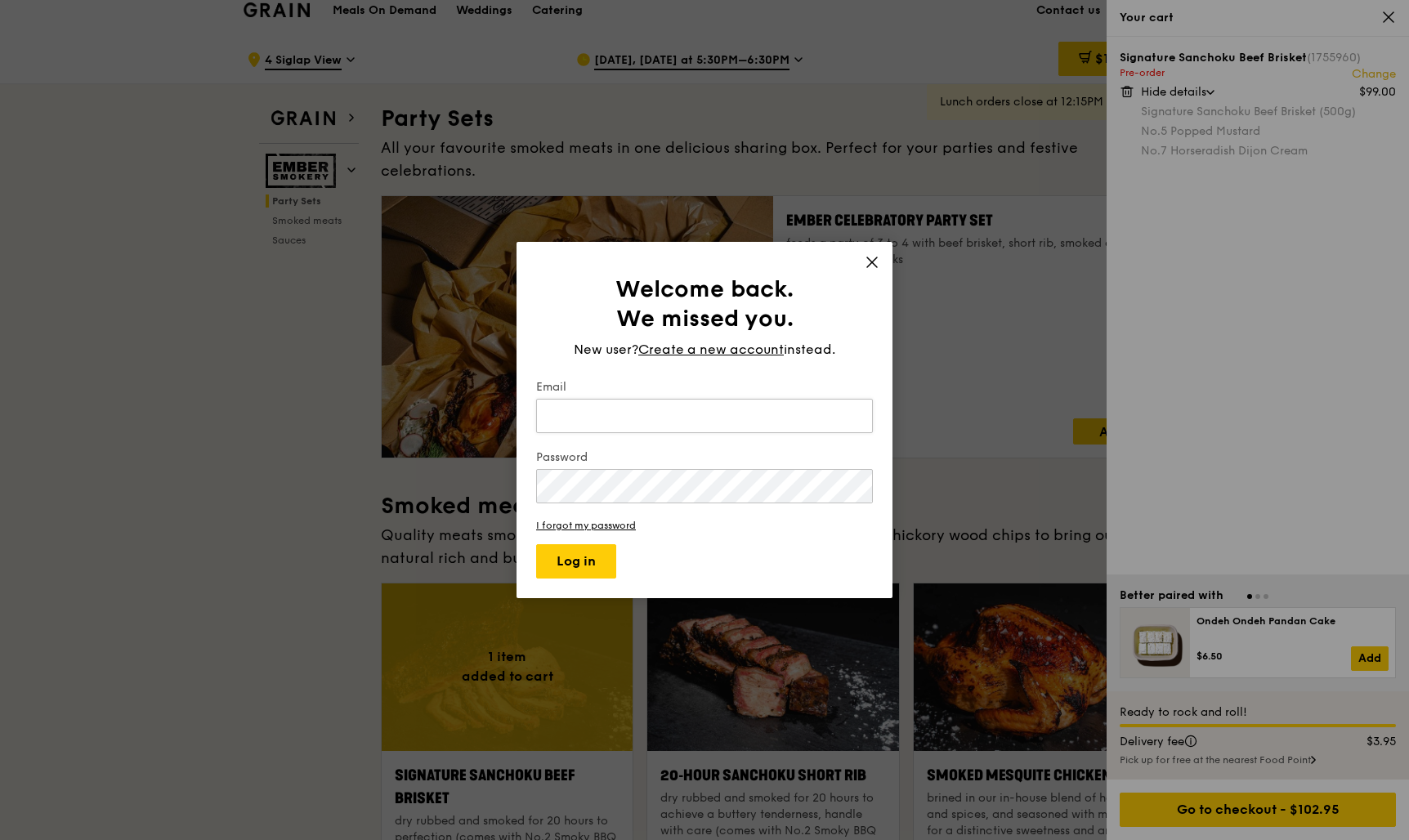
click at [732, 425] on input "Email" at bounding box center [704, 416] width 337 height 34
click at [737, 413] on input "Email" at bounding box center [704, 416] width 337 height 34
click at [870, 261] on icon at bounding box center [872, 262] width 14 height 14
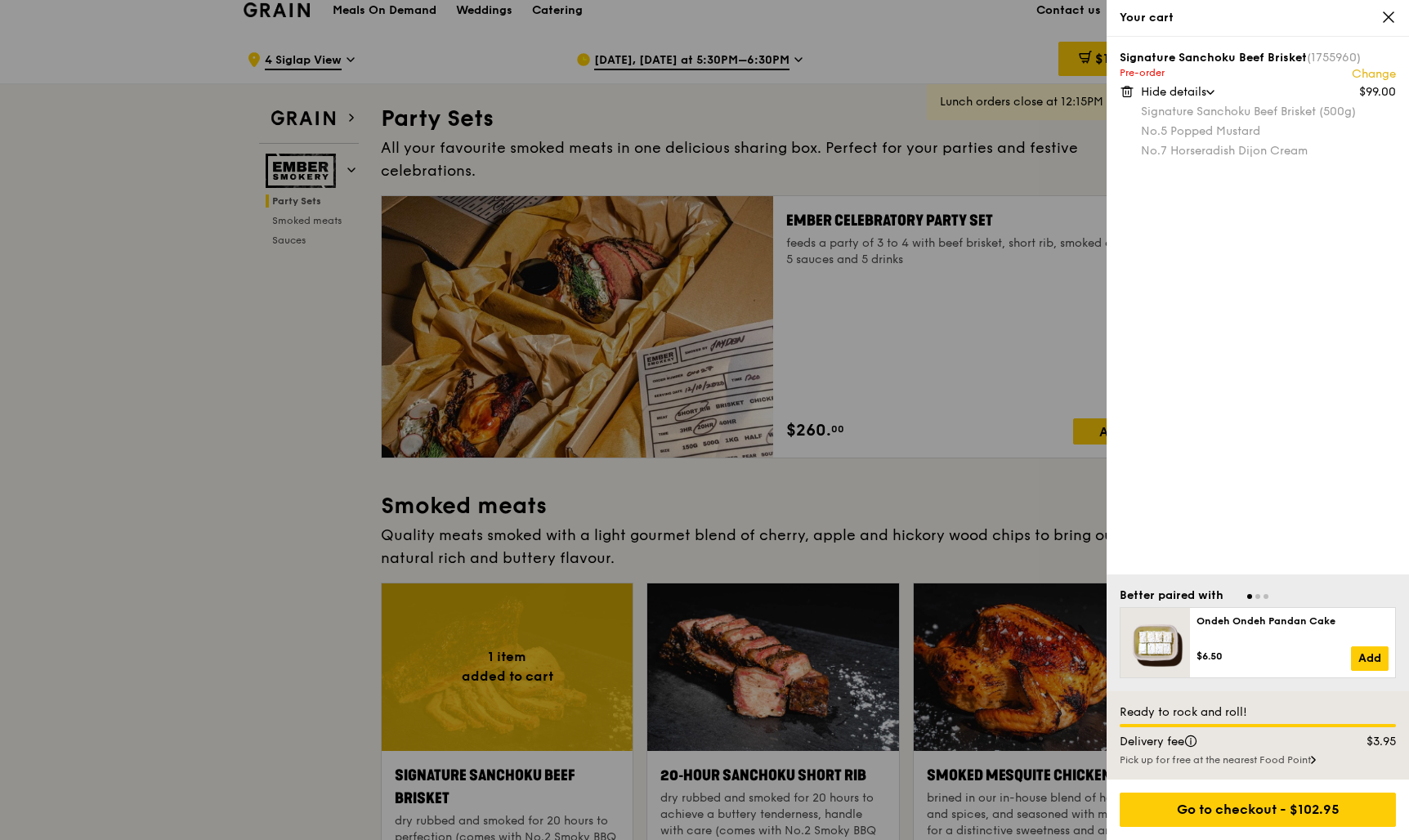
click at [846, 145] on div at bounding box center [704, 420] width 1409 height 840
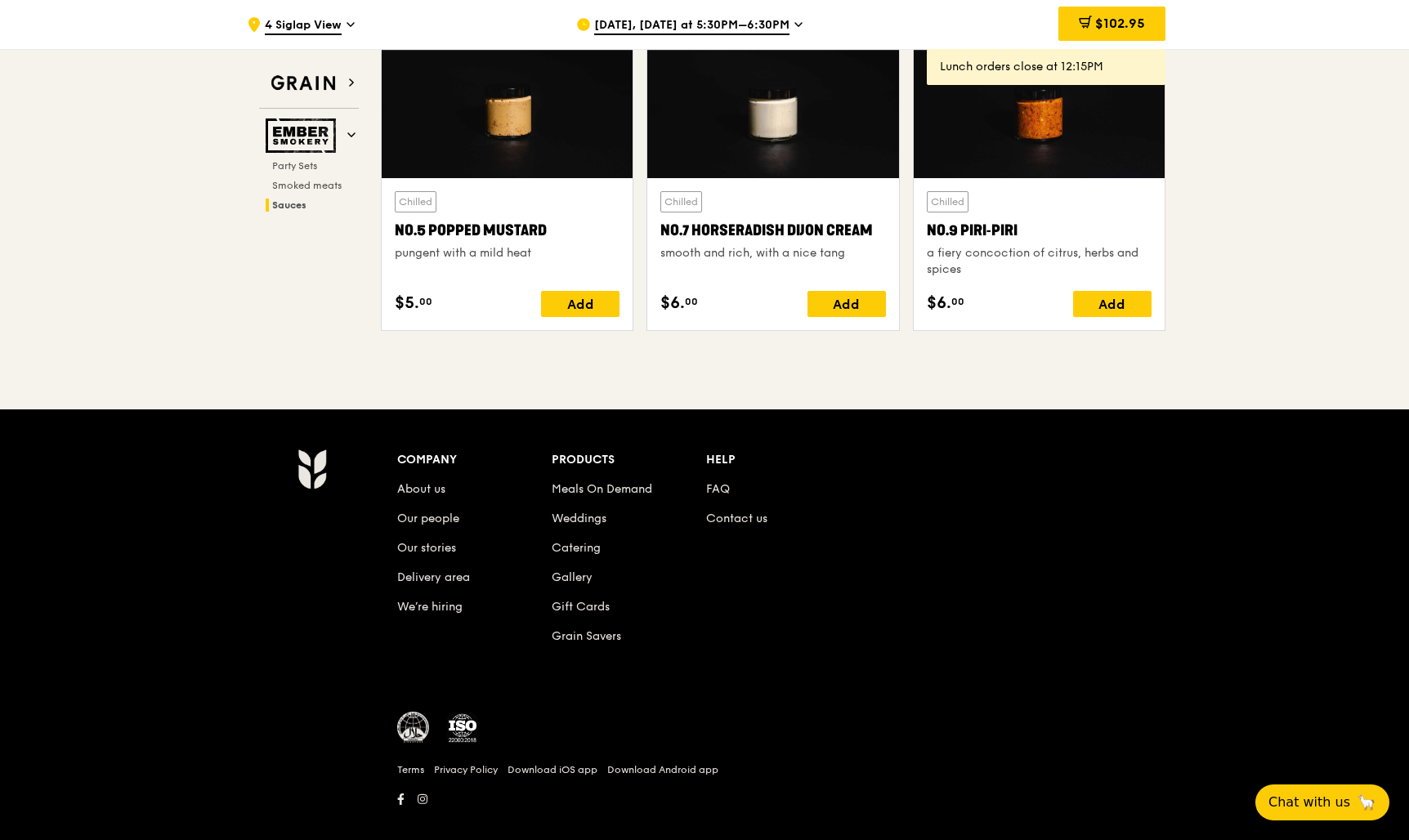
scroll to position [1805, 0]
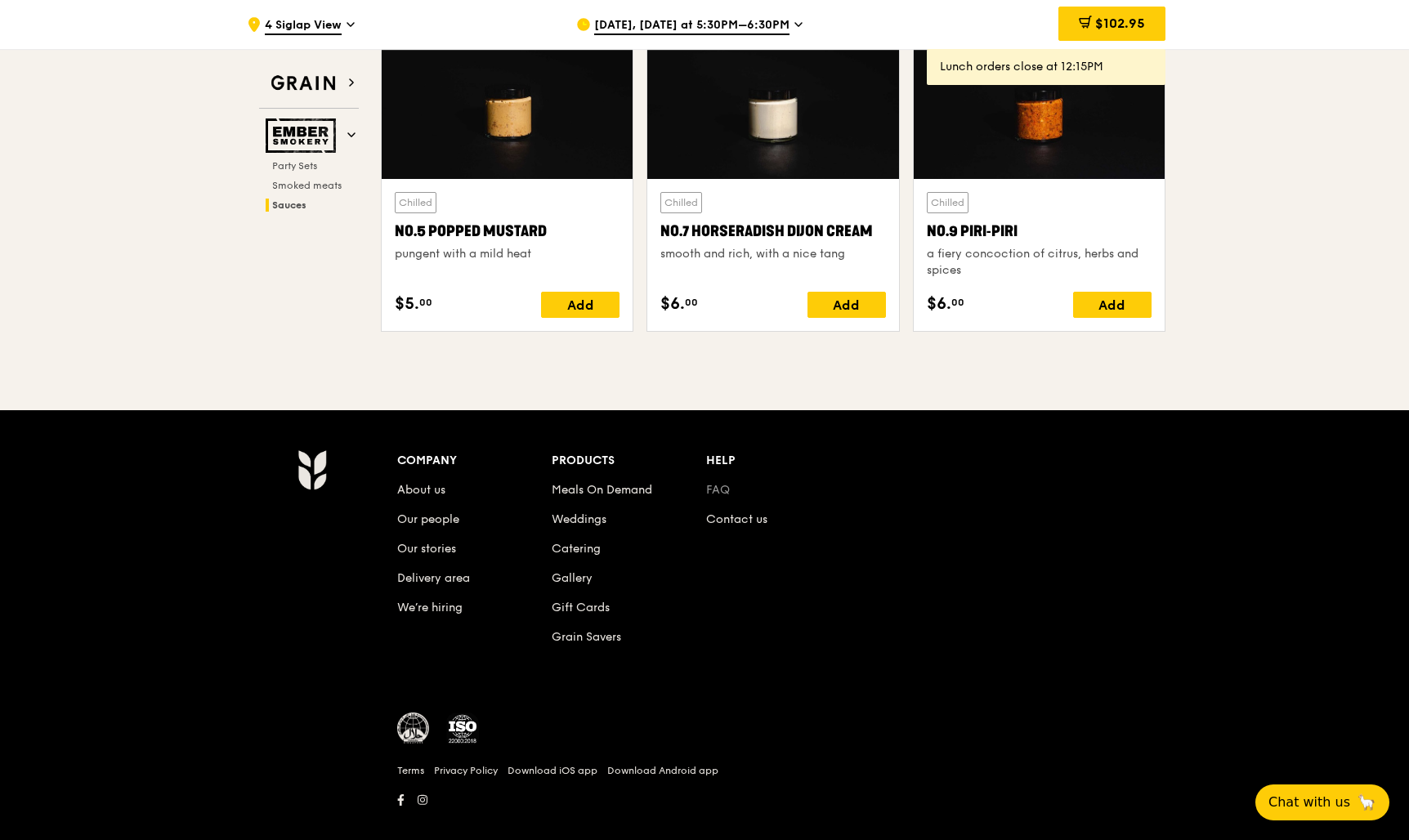
click at [721, 483] on link "FAQ" at bounding box center [718, 490] width 24 height 14
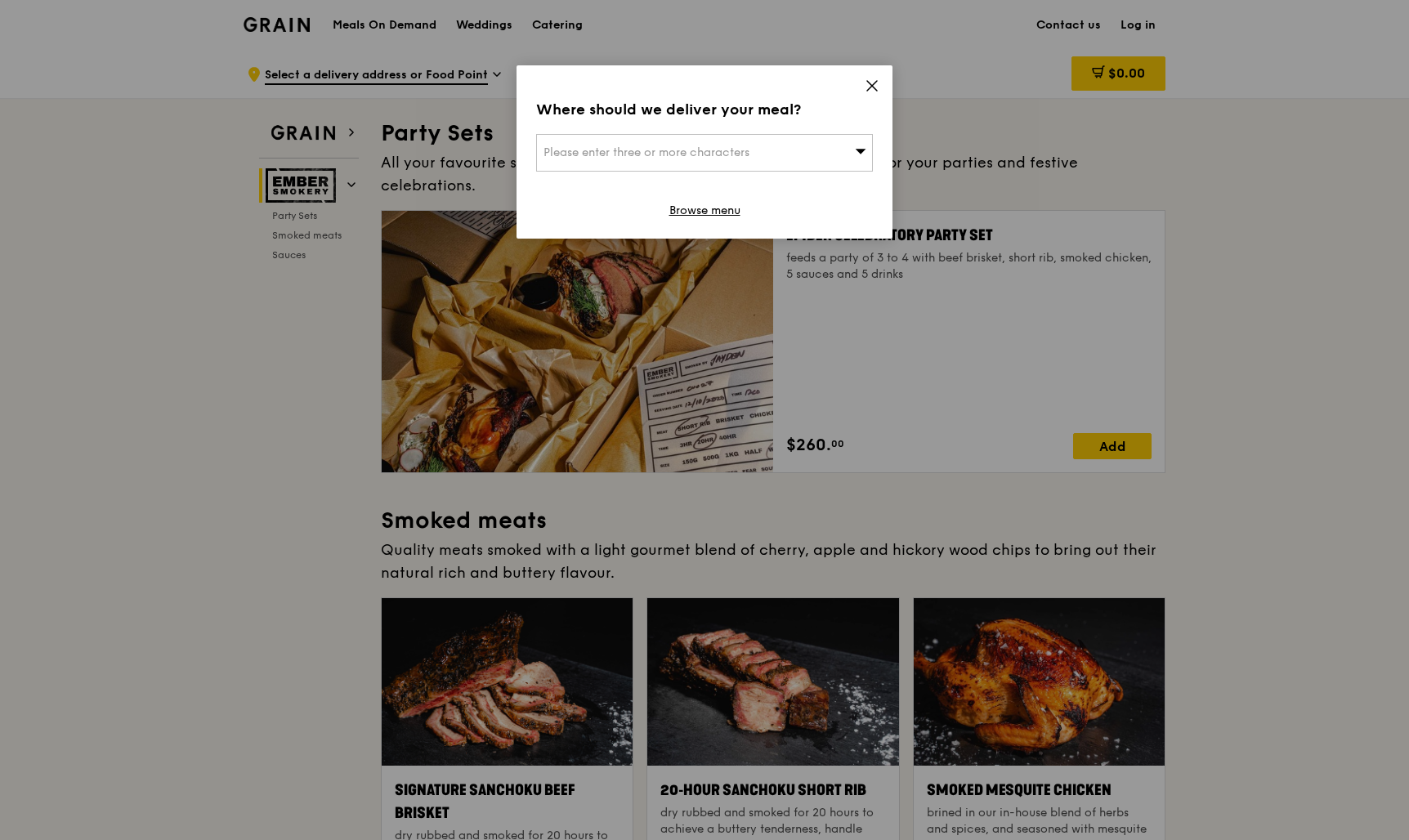
click at [874, 87] on icon at bounding box center [872, 85] width 9 height 9
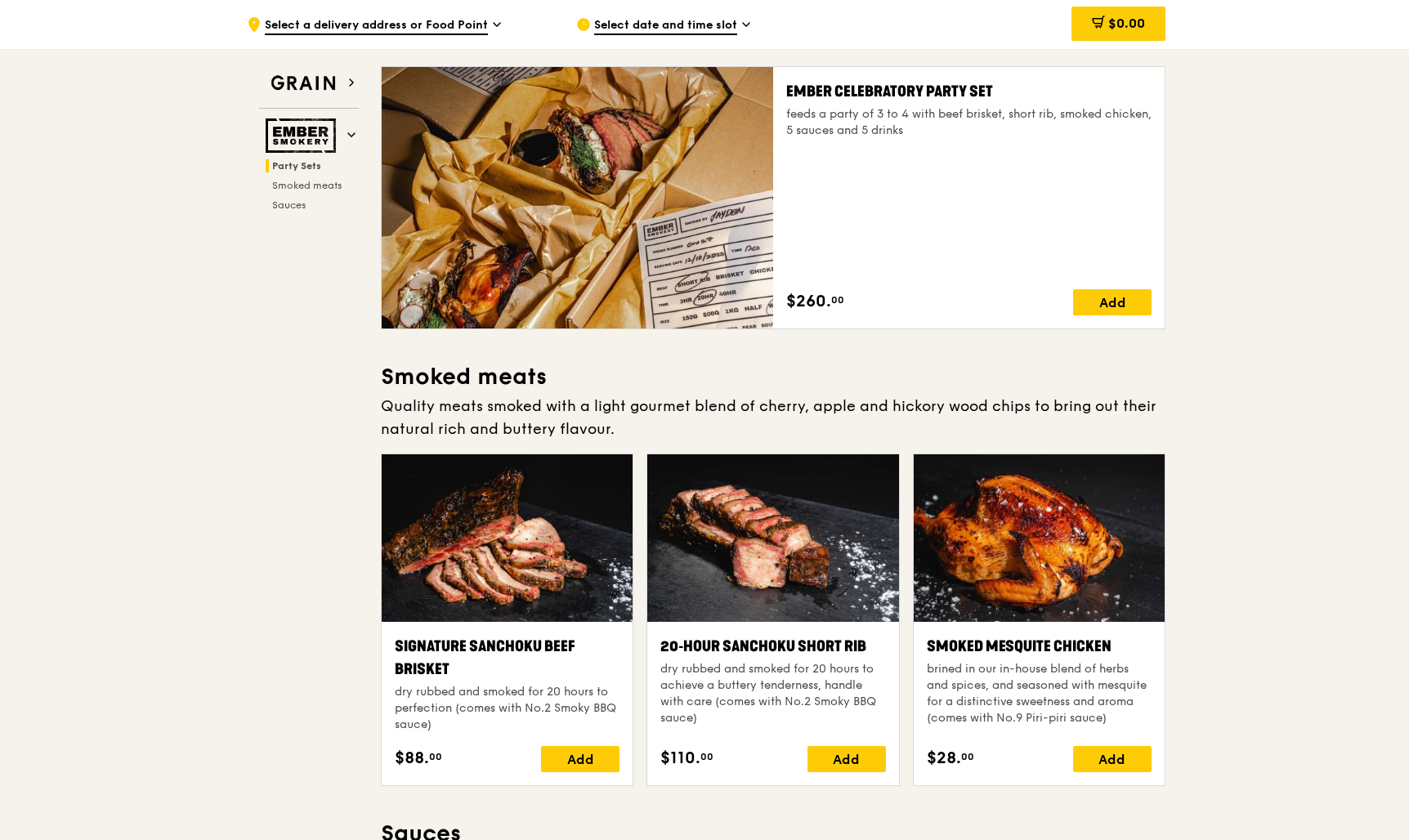
scroll to position [144, 0]
